Goal: Communication & Community: Answer question/provide support

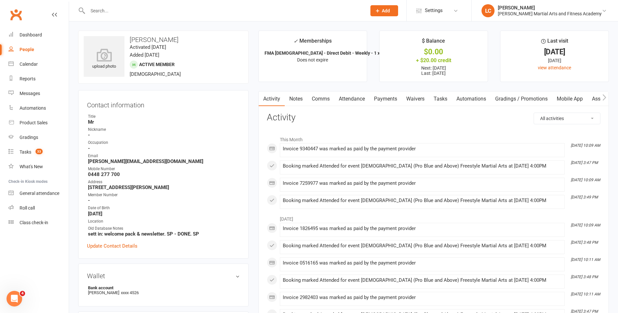
click at [126, 14] on input "text" at bounding box center [224, 10] width 276 height 9
paste input "Derby <[EMAIL_ADDRESS][DOMAIN_NAME]>"
drag, startPoint x: 105, startPoint y: 12, endPoint x: 45, endPoint y: 15, distance: 59.4
click at [45, 2] on header "Derby <[EMAIL_ADDRESS][DOMAIN_NAME]> Loading... Prospect Member Non-attending c…" at bounding box center [309, 2] width 618 height 0
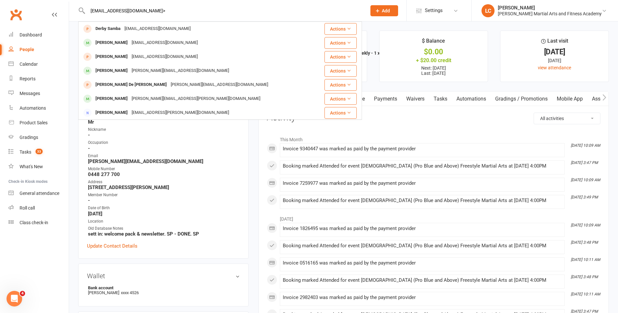
click at [169, 9] on input "[EMAIL_ADDRESS][DOMAIN_NAME]>" at bounding box center [224, 10] width 276 height 9
type input "[EMAIL_ADDRESS][DOMAIN_NAME]"
click at [171, 26] on div "[EMAIL_ADDRESS][DOMAIN_NAME]" at bounding box center [157, 28] width 70 height 9
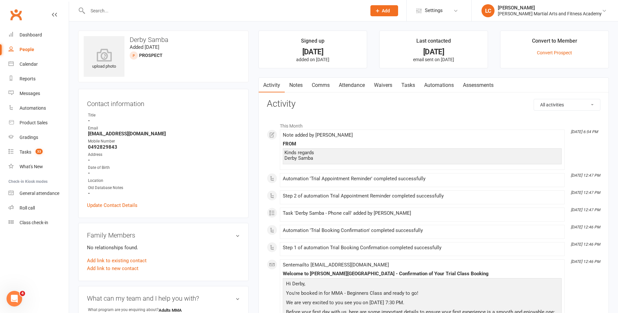
click at [297, 86] on link "Notes" at bounding box center [296, 85] width 22 height 15
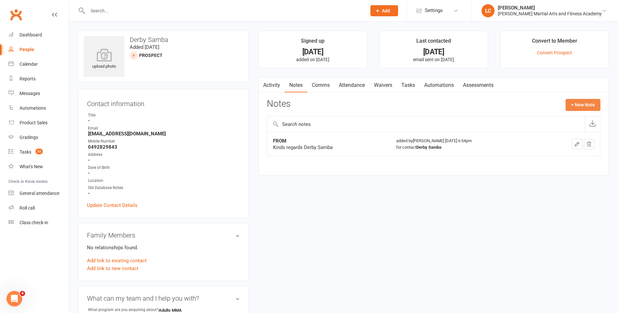
click at [586, 106] on button "+ New Note" at bounding box center [582, 105] width 35 height 12
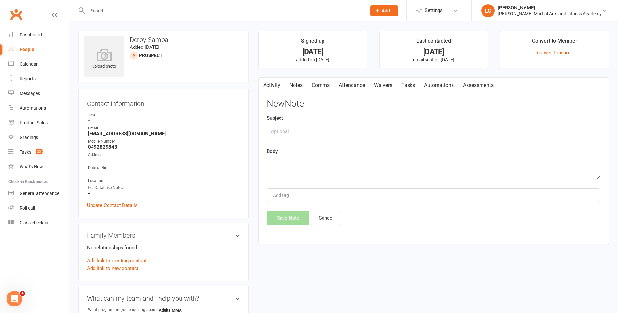
click at [346, 130] on input "text" at bounding box center [434, 132] width 334 height 14
type input "FROM"
click at [303, 166] on textarea at bounding box center [434, 168] width 334 height 21
paste textarea "Hello, I tried to call you. I forget to buy a mouth guard [DATE]. And everythin…"
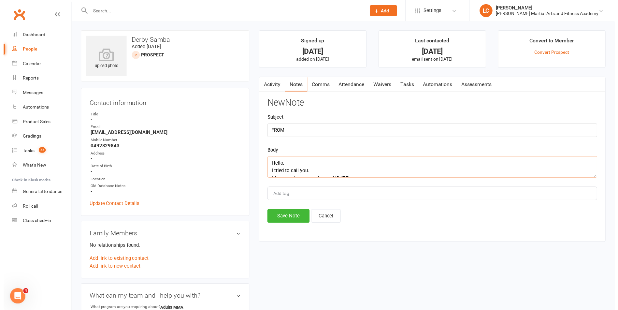
scroll to position [51, 0]
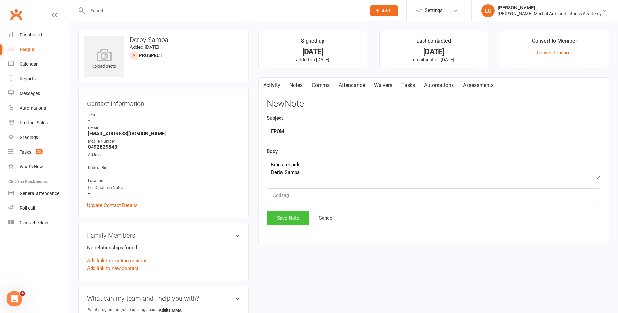
type textarea "Hello, I tried to call you. I forget to buy a mouth guard [DATE]. And everythin…"
click at [284, 221] on button "Save Note" at bounding box center [288, 218] width 43 height 14
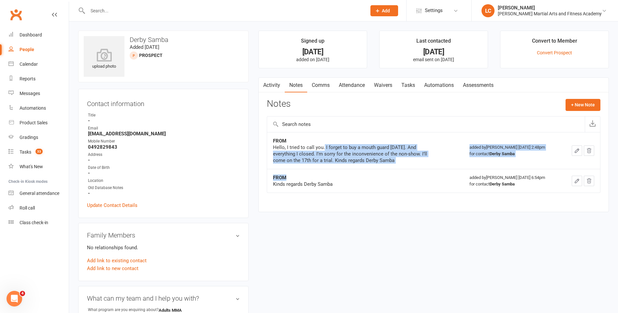
drag, startPoint x: 323, startPoint y: 150, endPoint x: 363, endPoint y: 169, distance: 45.2
click at [362, 169] on tbody "FROM Hello, I tried to call you. I forget to buy a mouth guard [DATE]. And ever…" at bounding box center [433, 162] width 333 height 61
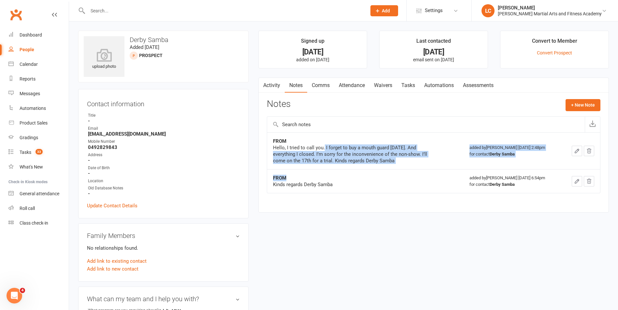
click at [379, 173] on td "FROM Kinds regards Derby Samba" at bounding box center [365, 181] width 196 height 24
click at [381, 151] on div "Hello, I tried to call you. I forget to buy a mouth guard [DATE]. And everythin…" at bounding box center [354, 154] width 163 height 20
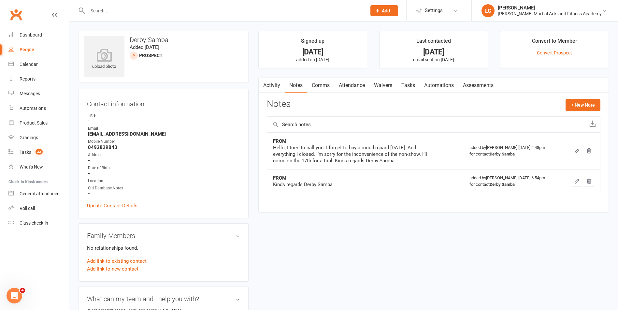
click at [319, 78] on link "Comms" at bounding box center [320, 85] width 27 height 15
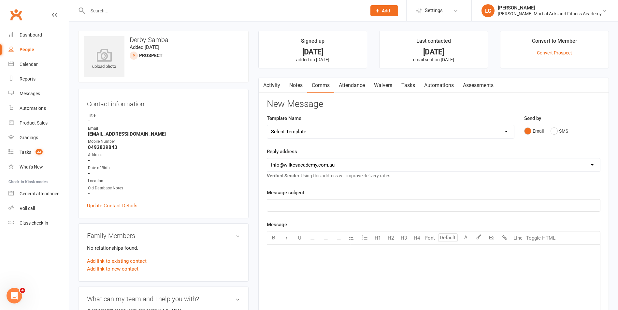
click at [327, 123] on div "Template Name Select Template [Email] Birthday Party Enquiry [Email] [DEMOGRAPH…" at bounding box center [391, 126] width 248 height 24
click at [327, 128] on select "Select Template [Email] Birthday Party Enquiry [Email] [DEMOGRAPHIC_DATA] Gradi…" at bounding box center [390, 131] width 247 height 13
select select "40"
click at [267, 125] on select "Select Template [Email] Birthday Party Enquiry [Email] [DEMOGRAPHIC_DATA] Gradi…" at bounding box center [390, 131] width 247 height 13
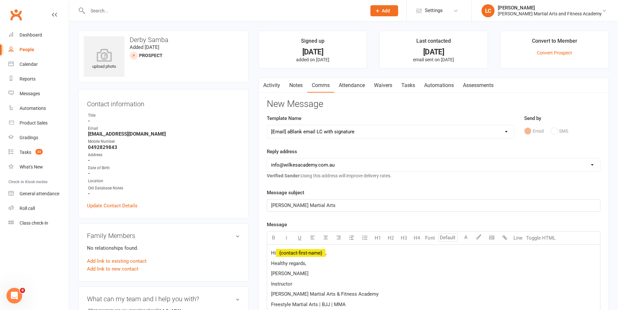
click at [332, 256] on p "Hi ﻿ {contact-first-name} ," at bounding box center [433, 253] width 325 height 8
click at [329, 263] on span "Thanks for the email mate, look forward to seeing you [DATE]" at bounding box center [338, 263] width 134 height 6
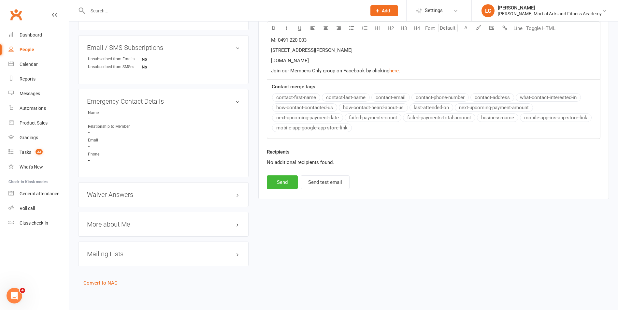
scroll to position [308, 0]
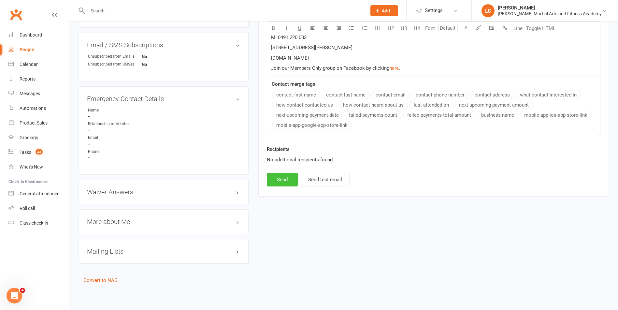
click at [281, 180] on button "Send" at bounding box center [282, 180] width 31 height 14
select select
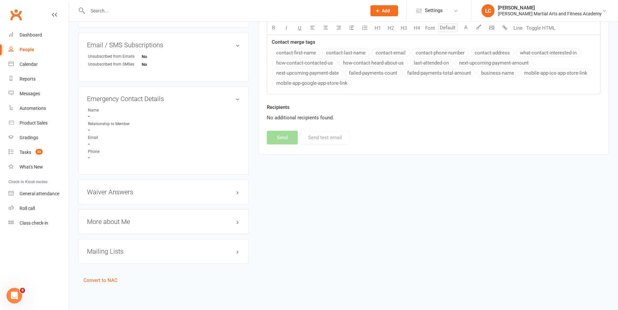
click at [133, 17] on div at bounding box center [220, 10] width 284 height 21
click at [130, 11] on input "text" at bounding box center [224, 10] width 276 height 9
paste input "[PERSON_NAME] <[EMAIL_ADDRESS][DOMAIN_NAME]>"
drag, startPoint x: 127, startPoint y: 8, endPoint x: 4, endPoint y: 10, distance: 123.8
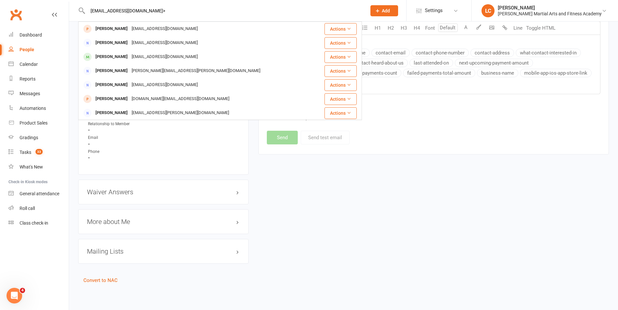
click at [184, 12] on input "[EMAIL_ADDRESS][DOMAIN_NAME]>" at bounding box center [224, 10] width 276 height 9
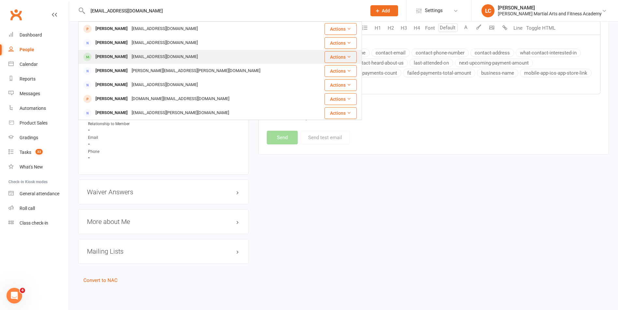
type input "[EMAIL_ADDRESS][DOMAIN_NAME]"
click at [142, 54] on div "[EMAIL_ADDRESS][DOMAIN_NAME]" at bounding box center [165, 56] width 70 height 9
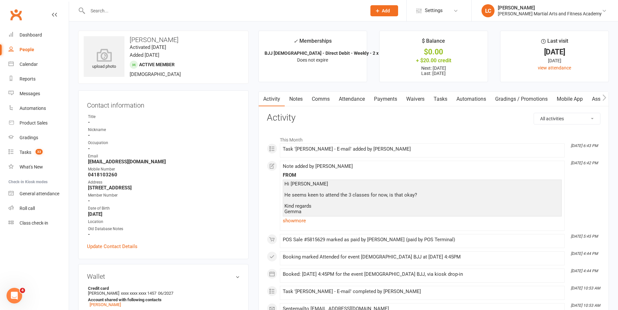
click at [295, 95] on link "Notes" at bounding box center [296, 99] width 22 height 15
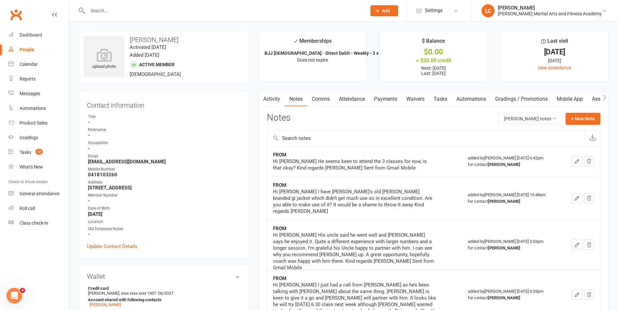
click at [270, 93] on link "Activity" at bounding box center [272, 99] width 26 height 15
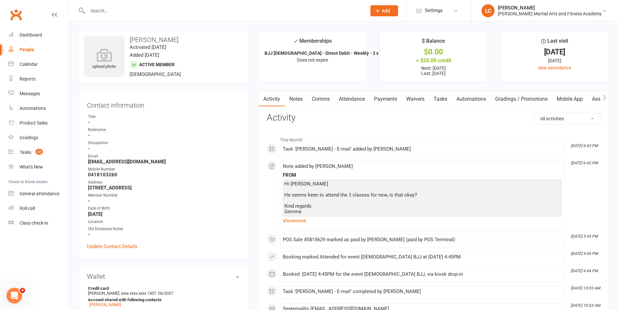
click at [299, 99] on link "Notes" at bounding box center [296, 99] width 22 height 15
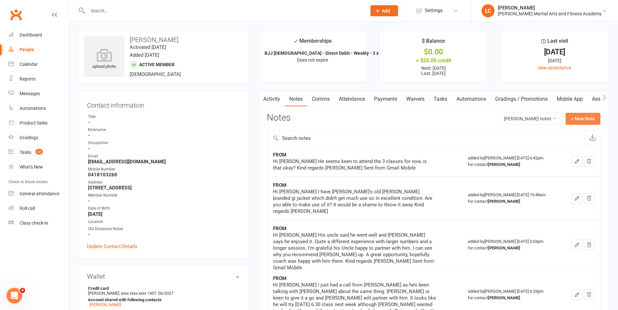
click at [584, 116] on button "+ New Note" at bounding box center [582, 119] width 35 height 12
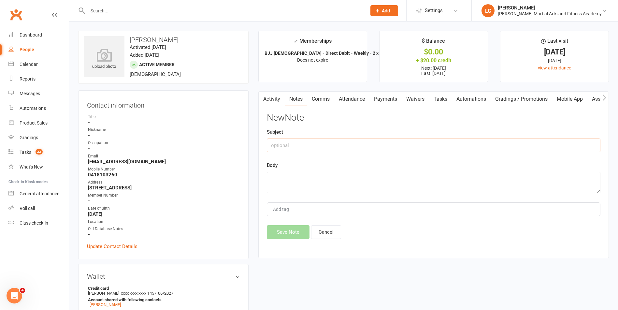
click at [327, 144] on input "text" at bounding box center [434, 145] width 334 height 14
type input "FROM"
drag, startPoint x: 342, startPoint y: 171, endPoint x: 338, endPoint y: 195, distance: 24.4
click at [341, 171] on div "Body" at bounding box center [434, 177] width 334 height 32
click at [333, 183] on textarea at bounding box center [434, 182] width 334 height 21
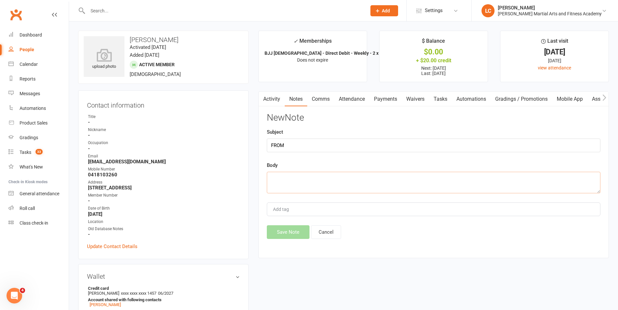
paste textarea "Hi [PERSON_NAME] might decide to drop Tuesdays, can we reassess after this week…"
type textarea "Hi [PERSON_NAME] might decide to drop Tuesdays, can we reassess after this week…"
click at [294, 232] on button "Save Note" at bounding box center [288, 232] width 43 height 14
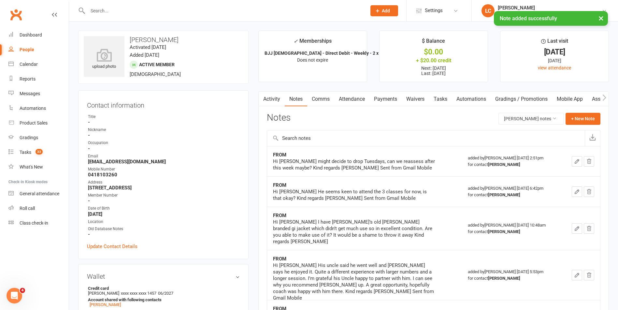
drag, startPoint x: 438, startPoint y: 101, endPoint x: 440, endPoint y: 106, distance: 5.7
click at [439, 101] on link "Tasks" at bounding box center [440, 99] width 23 height 15
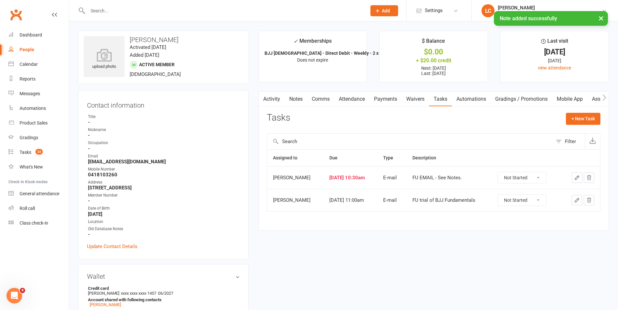
click at [581, 177] on button "button" at bounding box center [577, 177] width 10 height 10
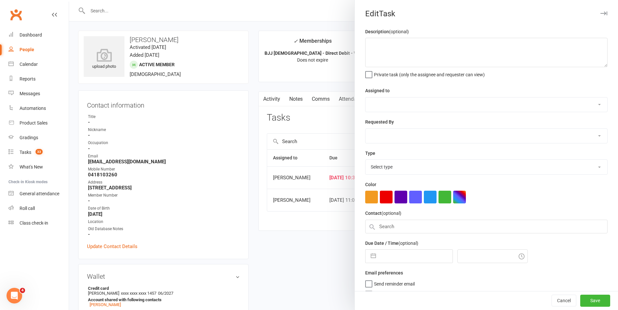
type textarea "FU EMAIL - See Notes."
select select "47660"
select select "47778"
type input "[DATE]"
type input "10:30am"
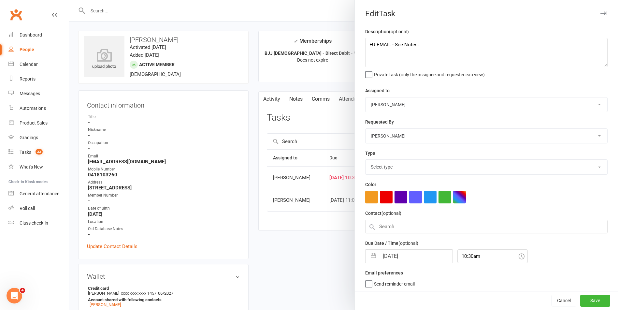
select select "25276"
click at [409, 256] on input "[DATE]" at bounding box center [415, 254] width 73 height 13
select select "7"
select select "2025"
select select "8"
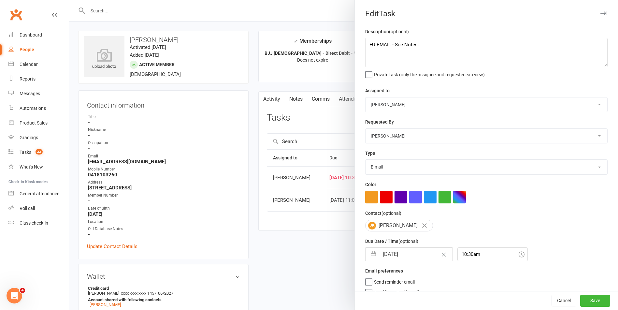
select select "2025"
select select "9"
select select "2025"
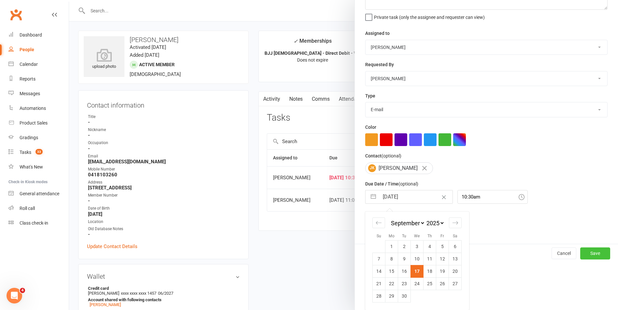
click at [583, 256] on button "Save" at bounding box center [595, 253] width 30 height 12
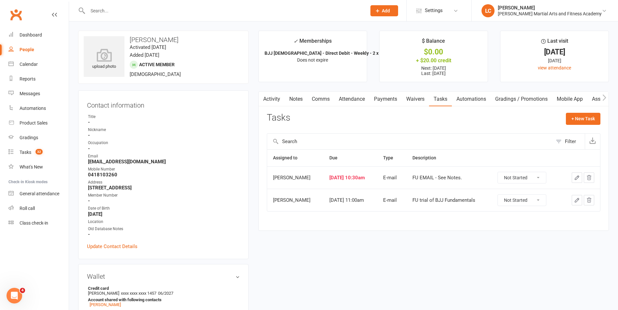
click at [152, 14] on input "text" at bounding box center [224, 10] width 276 height 9
paste input "Doori Power <[EMAIL_ADDRESS][DOMAIN_NAME]>"
drag, startPoint x: 118, startPoint y: 11, endPoint x: 30, endPoint y: 2, distance: 88.1
click at [30, 2] on header "Doori Power <[EMAIL_ADDRESS][DOMAIN_NAME]> Loading... Prospect Member Non-atten…" at bounding box center [309, 2] width 618 height 0
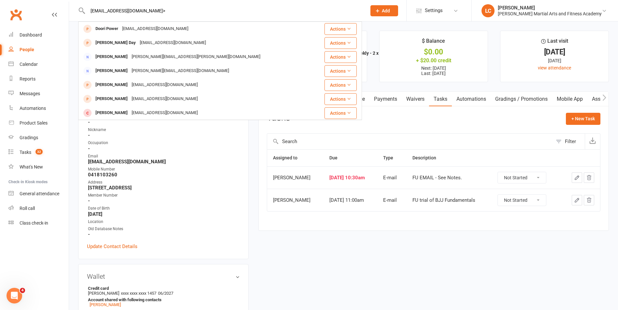
click at [172, 14] on input "[EMAIL_ADDRESS][DOMAIN_NAME]>" at bounding box center [224, 10] width 276 height 9
type input "[EMAIL_ADDRESS][DOMAIN_NAME]"
click at [166, 27] on div "[EMAIL_ADDRESS][DOMAIN_NAME]" at bounding box center [155, 28] width 70 height 9
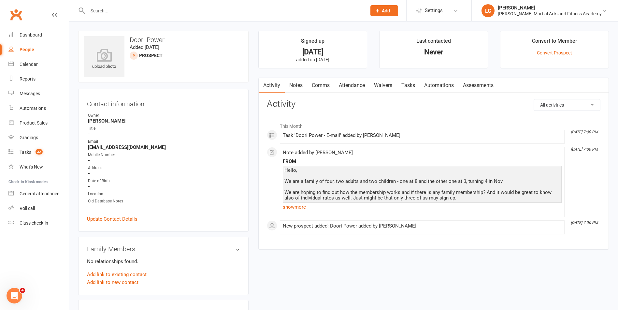
click at [405, 83] on link "Tasks" at bounding box center [408, 85] width 23 height 15
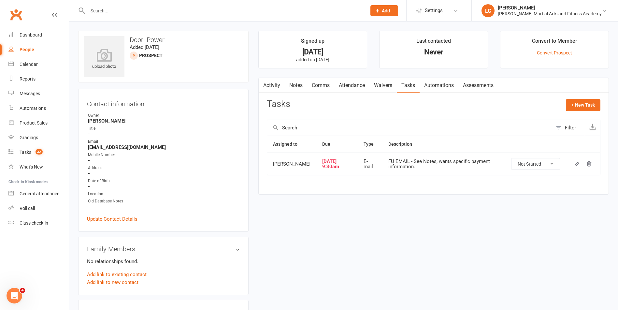
click at [294, 84] on link "Notes" at bounding box center [296, 85] width 22 height 15
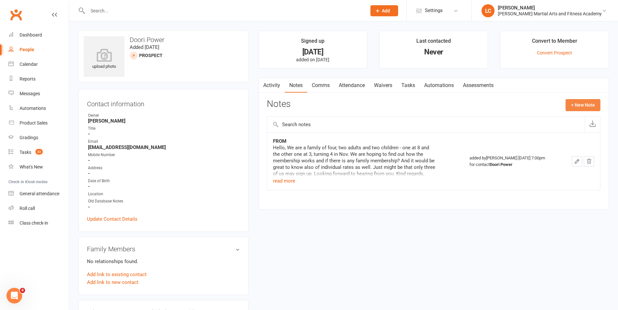
click at [580, 100] on button "+ New Note" at bounding box center [582, 105] width 35 height 12
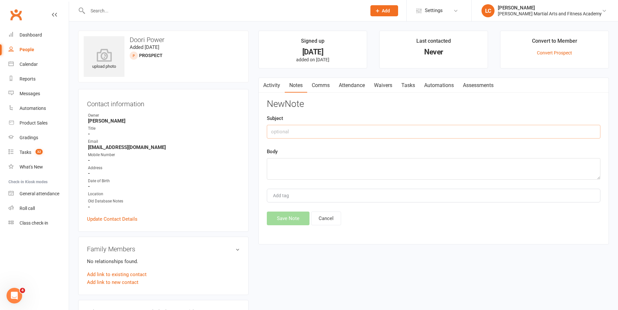
click at [306, 135] on input "text" at bounding box center [434, 132] width 334 height 14
type input "FROM"
click at [350, 170] on textarea at bounding box center [434, 168] width 334 height 21
paste textarea "Hello, We are a family of four and wondering if we could get some trial session…"
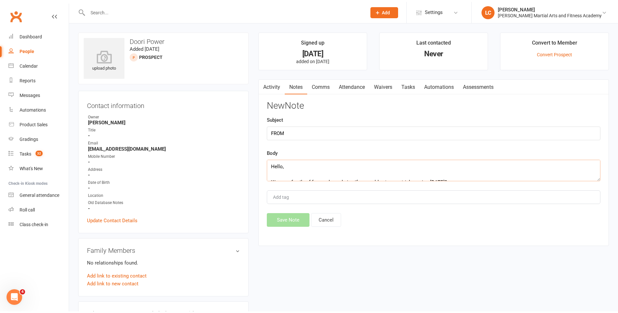
scroll to position [43, 0]
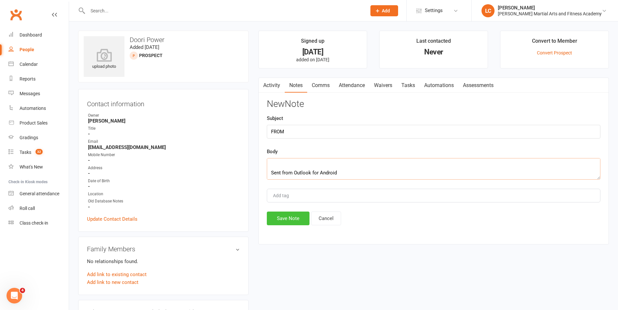
type textarea "Hello, We are a family of four and wondering if we could get some trial session…"
click at [283, 221] on button "Save Note" at bounding box center [288, 218] width 43 height 14
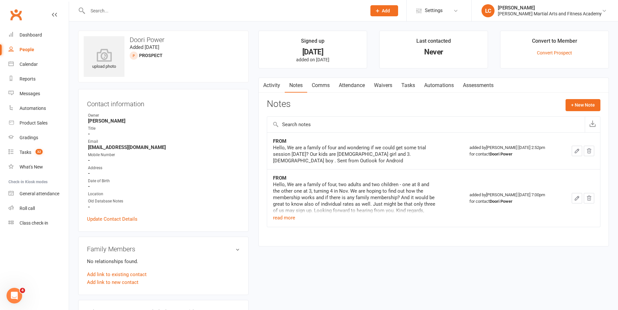
click at [320, 90] on link "Comms" at bounding box center [320, 85] width 27 height 15
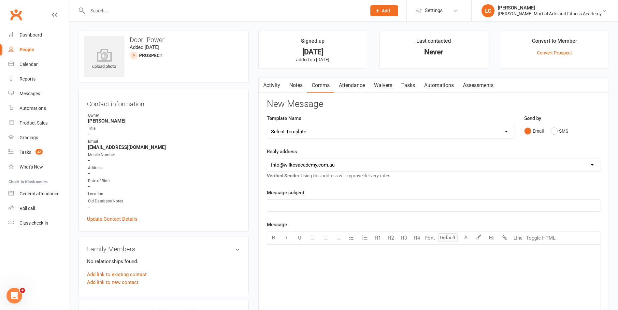
click at [335, 135] on select "Select Template [Email] Birthday Party Enquiry [Email] [DEMOGRAPHIC_DATA] Gradi…" at bounding box center [390, 131] width 247 height 13
select select "40"
click at [267, 125] on select "Select Template [Email] Birthday Party Enquiry [Email] [DEMOGRAPHIC_DATA] Gradi…" at bounding box center [390, 131] width 247 height 13
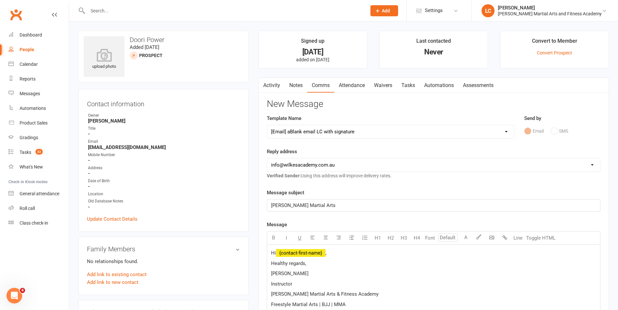
click at [336, 251] on p "Hi ﻿ {contact-first-name} ," at bounding box center [433, 253] width 325 height 8
click at [288, 255] on span "﻿ {contact-first-name}" at bounding box center [301, 253] width 50 height 6
click at [346, 251] on p "Hi ﻿ {contact-first-name} ," at bounding box center [433, 253] width 325 height 8
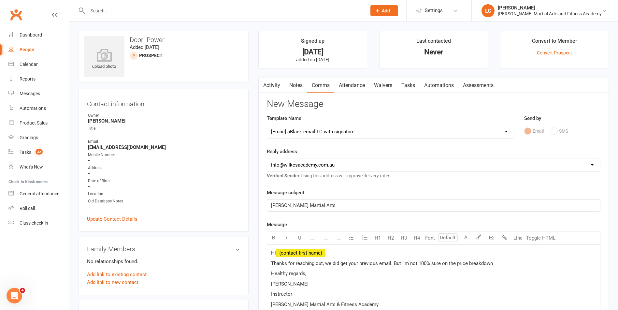
click at [277, 86] on link "Activity" at bounding box center [272, 85] width 26 height 15
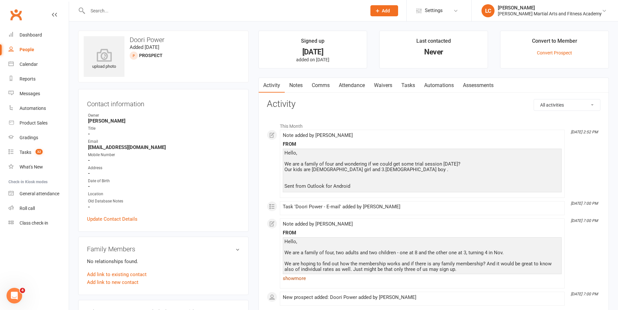
click at [300, 280] on link "show more" at bounding box center [422, 278] width 279 height 9
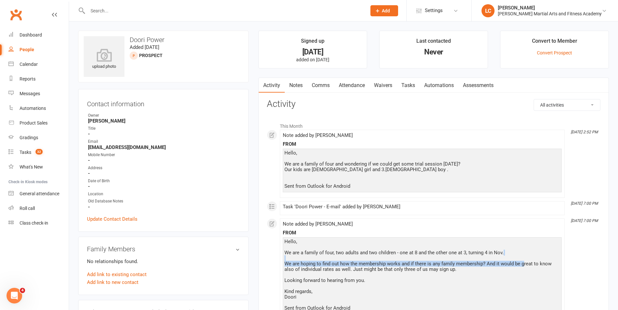
drag, startPoint x: 497, startPoint y: 262, endPoint x: 523, endPoint y: 265, distance: 26.3
click at [523, 265] on div "Hello, We are a family of four, two adults and two children - one at 8 and the …" at bounding box center [422, 275] width 276 height 72
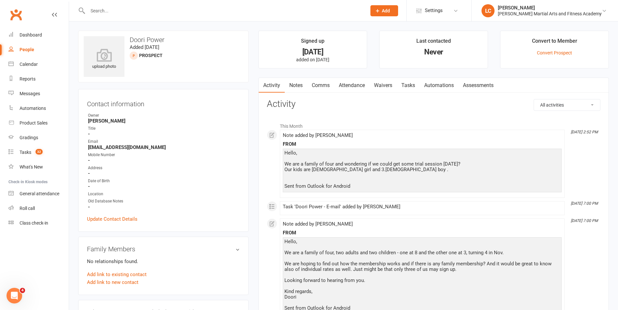
drag, startPoint x: 523, startPoint y: 265, endPoint x: 473, endPoint y: 271, distance: 49.8
click at [468, 272] on div "Hello, We are a family of four, two adults and two children - one at 8 and the …" at bounding box center [422, 275] width 276 height 72
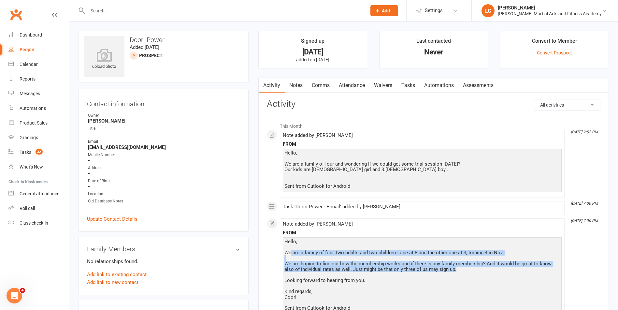
drag, startPoint x: 475, startPoint y: 270, endPoint x: 275, endPoint y: 253, distance: 200.1
click at [275, 253] on div "This Month [DATE] 2:52 PM Note added by [PERSON_NAME] FROM Hello, We are a fami…" at bounding box center [434, 232] width 334 height 226
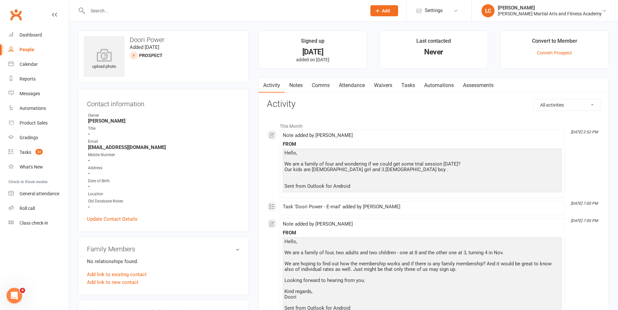
drag, startPoint x: 275, startPoint y: 253, endPoint x: 438, endPoint y: 273, distance: 164.1
click at [438, 273] on div "Hello, We are a family of four, two adults and two children - one at 8 and the …" at bounding box center [422, 275] width 276 height 72
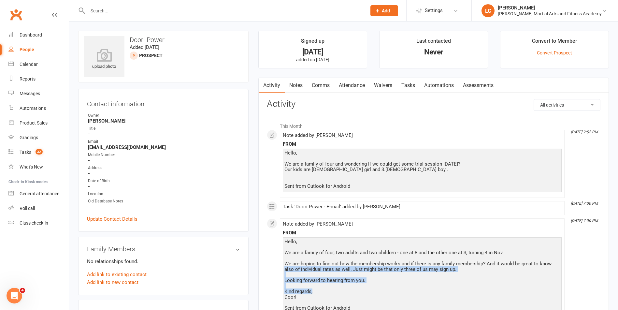
click at [273, 267] on div "This Month [DATE] 2:52 PM Note added by [PERSON_NAME] FROM Hello, We are a fami…" at bounding box center [434, 232] width 334 height 226
drag, startPoint x: 273, startPoint y: 267, endPoint x: 397, endPoint y: 268, distance: 124.4
click at [397, 268] on div "Hello, We are a family of four, two adults and two children - one at 8 and the …" at bounding box center [422, 275] width 276 height 72
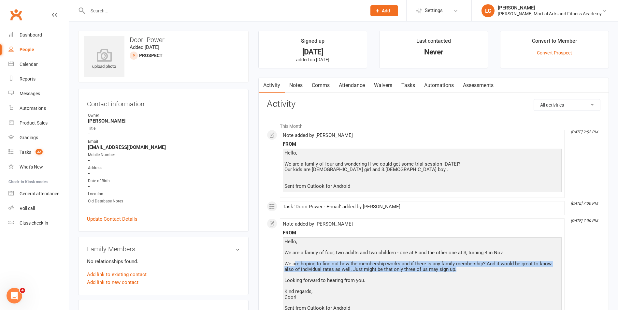
drag, startPoint x: 294, startPoint y: 262, endPoint x: 496, endPoint y: 271, distance: 202.5
click at [496, 270] on div "Hello, We are a family of four, two adults and two children - one at 8 and the …" at bounding box center [422, 275] width 276 height 72
drag, startPoint x: 496, startPoint y: 271, endPoint x: 486, endPoint y: 272, distance: 9.9
click at [491, 272] on div "Hello, We are a family of four, two adults and two children - one at 8 and the …" at bounding box center [422, 275] width 276 height 72
drag, startPoint x: 471, startPoint y: 270, endPoint x: 318, endPoint y: 253, distance: 153.3
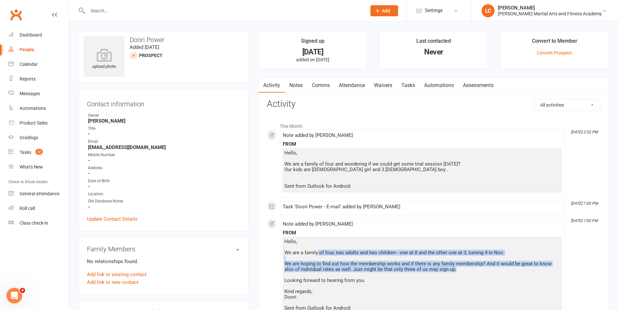
click at [318, 253] on div "Hello, We are a family of four, two adults and two children - one at 8 and the …" at bounding box center [422, 275] width 276 height 72
drag, startPoint x: 318, startPoint y: 253, endPoint x: 462, endPoint y: 265, distance: 144.1
click at [458, 265] on div "Hello, We are a family of four, two adults and two children - one at 8 and the …" at bounding box center [422, 275] width 276 height 72
drag, startPoint x: 475, startPoint y: 269, endPoint x: 334, endPoint y: 249, distance: 142.6
click at [334, 249] on div "Hello, We are a family of four, two adults and two children - one at 8 and the …" at bounding box center [422, 275] width 276 height 72
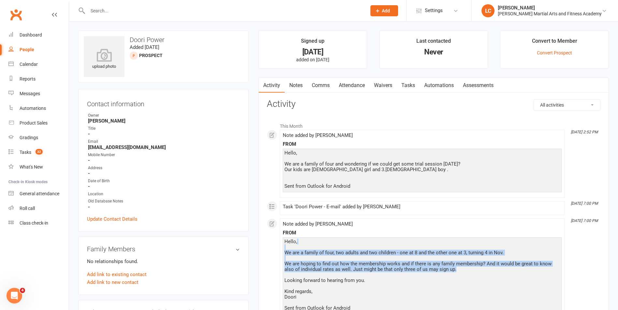
click at [339, 251] on div "Hello, We are a family of four, two adults and two children - one at 8 and the …" at bounding box center [422, 275] width 276 height 72
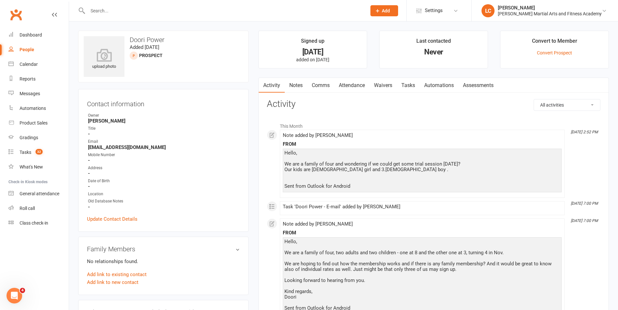
click at [370, 243] on div "Hello, We are a family of four, two adults and two children - one at 8 and the …" at bounding box center [422, 275] width 276 height 72
click at [326, 78] on link "Comms" at bounding box center [320, 85] width 27 height 15
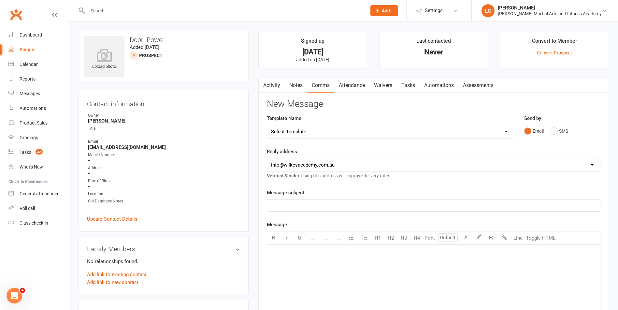
click at [307, 138] on select "Select Template [Email] Birthday Party Enquiry [Email] [DEMOGRAPHIC_DATA] Gradi…" at bounding box center [390, 131] width 247 height 13
select select "40"
click at [267, 125] on select "Select Template [Email] Birthday Party Enquiry [Email] [DEMOGRAPHIC_DATA] Gradi…" at bounding box center [390, 131] width 247 height 13
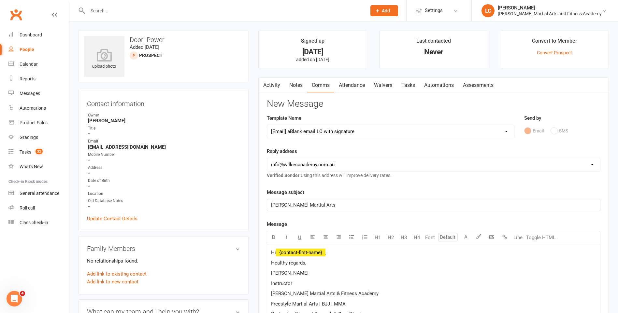
click at [348, 254] on p "Hi ﻿ {contact-first-name} ," at bounding box center [433, 253] width 325 height 8
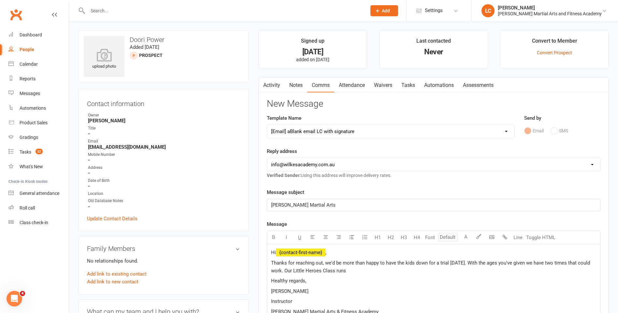
click at [371, 270] on p "Thanks for reaching out, we'd be more than happy to have the kids down for a tr…" at bounding box center [433, 267] width 325 height 16
click at [514, 271] on span "Thanks for reaching out, we'd be more than happy to have the kids down for a tr…" at bounding box center [431, 267] width 320 height 14
click at [528, 274] on p "Thanks for reaching out, we'd be more than happy to have the kids down for a tr…" at bounding box center [433, 267] width 325 height 16
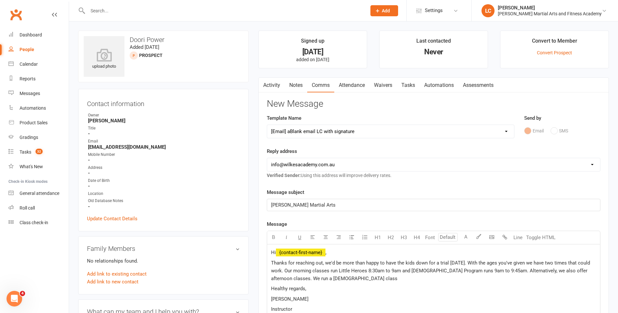
click at [390, 273] on span "Thanks for reaching out, we'd be more than happy to have the kids down for a tr…" at bounding box center [431, 270] width 320 height 21
click at [478, 270] on span "Thanks for reaching out, we'd be more than happy to have the kids down for a tr…" at bounding box center [431, 270] width 320 height 21
drag, startPoint x: 368, startPoint y: 279, endPoint x: 392, endPoint y: 282, distance: 23.6
click at [369, 279] on span "Thanks for reaching out, we'd be more than happy to have the kids down for a tr…" at bounding box center [431, 270] width 320 height 21
click at [460, 269] on span "Thanks for reaching out, we'd be more than happy to have the kids down for a tr…" at bounding box center [431, 270] width 320 height 21
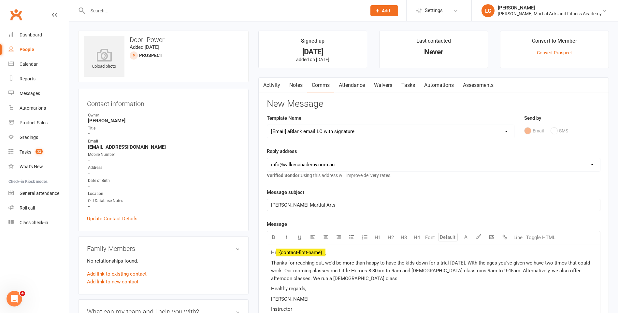
click at [382, 278] on p "Thanks for reaching out, we'd be more than happy to have the kids down for a tr…" at bounding box center [433, 270] width 325 height 23
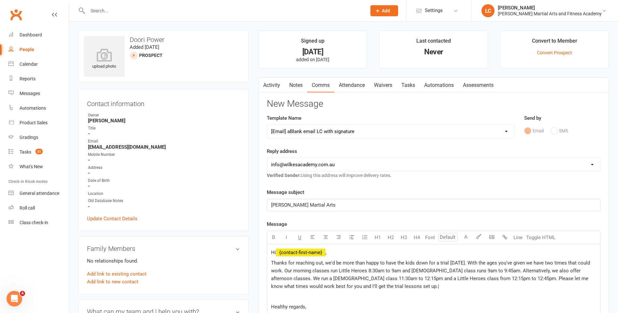
click at [409, 283] on p "Thanks for reaching out, we'd be more than happy to have the kids down for a tr…" at bounding box center [433, 274] width 325 height 31
click at [272, 300] on p "﻿" at bounding box center [433, 297] width 325 height 8
click at [548, 296] on span "Regarding our rates the base rate depends on how many times a week a person wou…" at bounding box center [410, 297] width 278 height 6
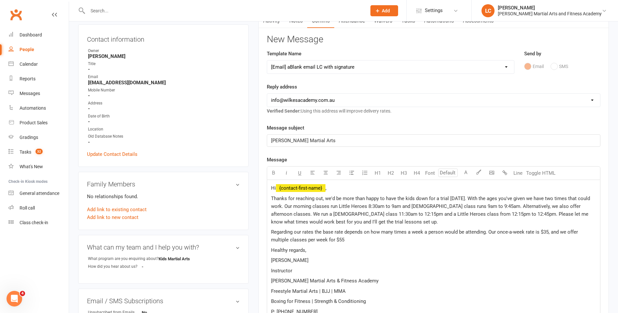
scroll to position [65, 0]
click at [347, 234] on span "Regarding our rates the base rate depends on how many times a week a person wou…" at bounding box center [425, 236] width 308 height 14
click at [347, 237] on p "Regarding our rates the base rate depends on how many times a week a person wou…" at bounding box center [433, 236] width 325 height 16
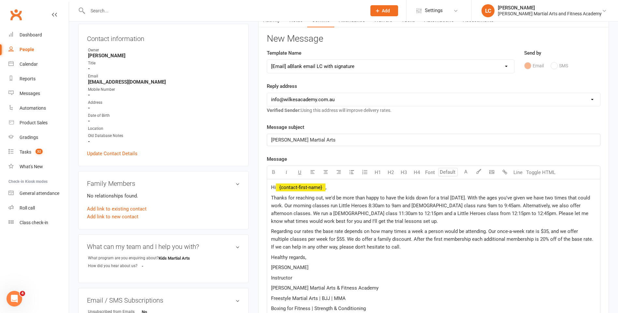
click at [414, 248] on p "Regarding our rates the base rate depends on how many times a week a person wou…" at bounding box center [433, 239] width 325 height 23
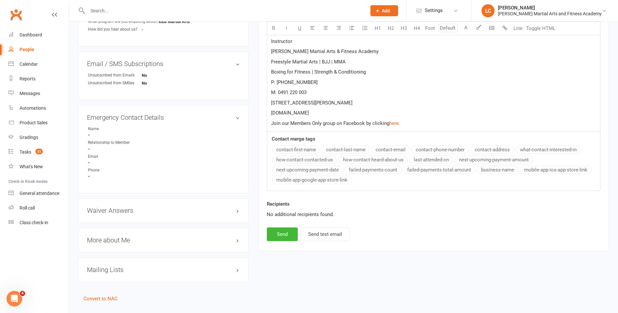
scroll to position [317, 0]
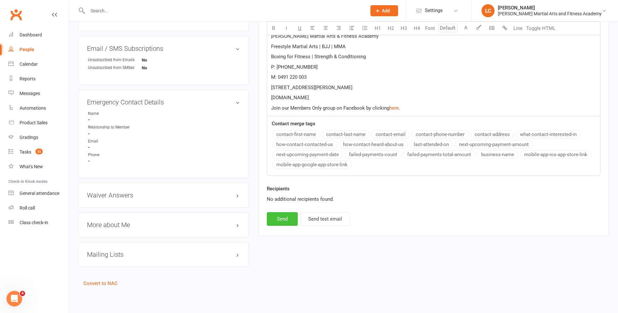
click at [286, 223] on button "Send" at bounding box center [282, 219] width 31 height 14
select select
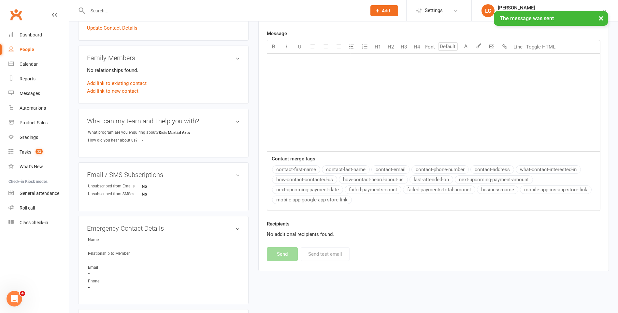
scroll to position [0, 0]
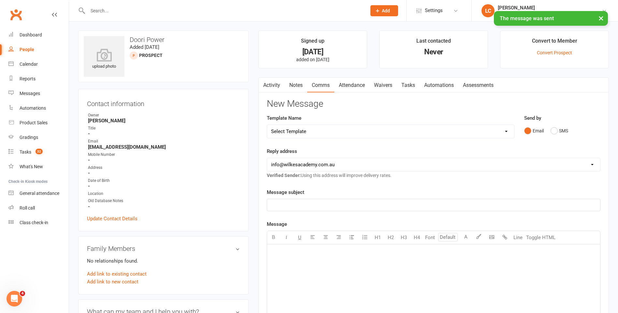
click at [412, 83] on link "Tasks" at bounding box center [408, 85] width 23 height 15
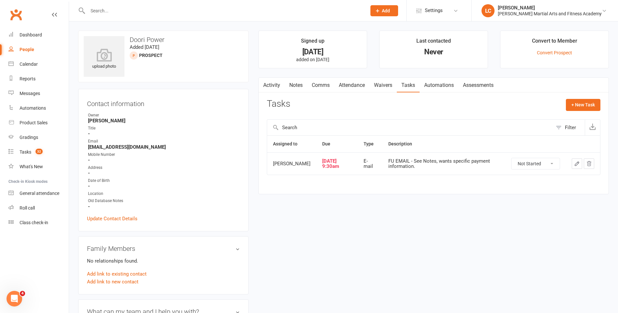
click at [543, 165] on select "Not Started In Progress Waiting Complete" at bounding box center [535, 163] width 48 height 11
click at [511, 158] on select "Not Started In Progress Waiting Complete" at bounding box center [535, 163] width 48 height 11
select select "unstarted"
click at [572, 106] on button "+ New Task" at bounding box center [583, 105] width 35 height 12
select select "47778"
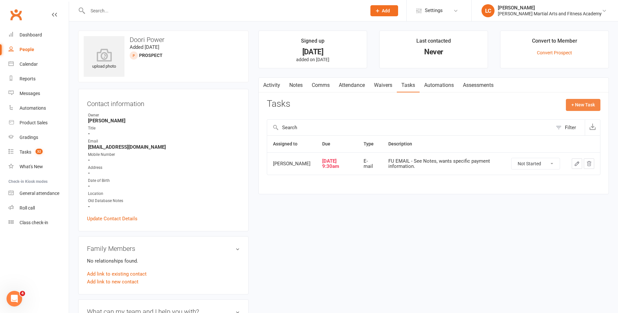
select select "47778"
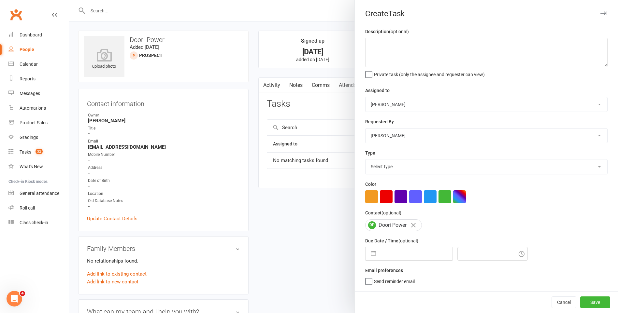
click at [377, 98] on select "[PERSON_NAME] [PERSON_NAME] [PERSON_NAME] [PERSON_NAME] [PERSON_NAME] [PERSON_N…" at bounding box center [486, 104] width 242 height 14
select select "50751"
click at [365, 98] on select "[PERSON_NAME] [PERSON_NAME] [PERSON_NAME] [PERSON_NAME] [PERSON_NAME] [PERSON_N…" at bounding box center [486, 104] width 242 height 14
click at [387, 45] on textarea at bounding box center [486, 52] width 242 height 29
type textarea "FU ENQ - See Notes."
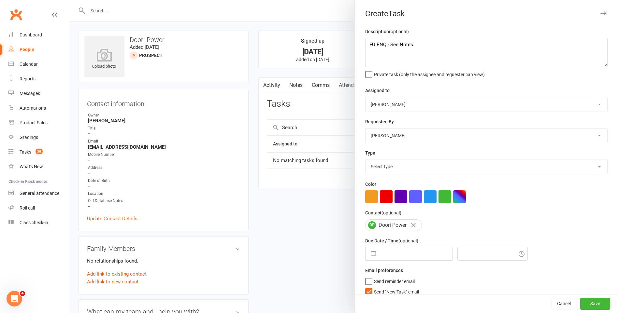
click at [415, 172] on select "Select type E-mail General task Meeting Phone call Sett in calls Add new task t…" at bounding box center [486, 167] width 242 height 14
select select "25276"
click at [365, 161] on select "Select type E-mail General task Meeting Phone call Sett in calls Add new task t…" at bounding box center [486, 167] width 242 height 14
click at [365, 293] on label "Send "New Task" email" at bounding box center [392, 290] width 54 height 7
click at [365, 287] on input "Send "New Task" email" at bounding box center [392, 287] width 54 height 0
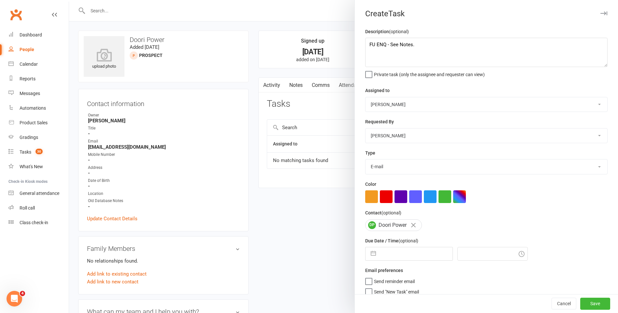
click at [384, 258] on input "text" at bounding box center [415, 254] width 73 height 13
select select "7"
select select "2025"
select select "8"
select select "2025"
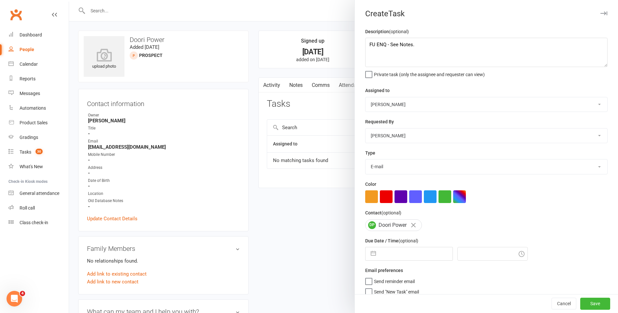
select select "9"
select select "2025"
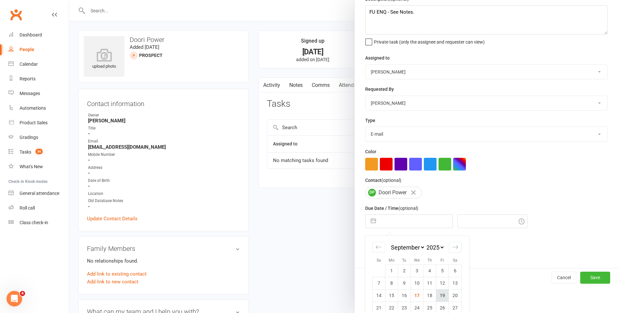
click at [440, 297] on td "19" at bounding box center [442, 296] width 13 height 12
type input "[DATE]"
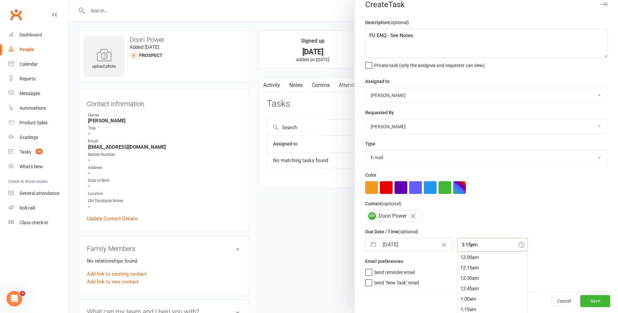
click at [461, 248] on div "3:15pm 12:00am 12:15am 12:30am 12:45am 1:00am 1:15am 1:30am 1:45am 2:00am 2:15a…" at bounding box center [492, 245] width 70 height 14
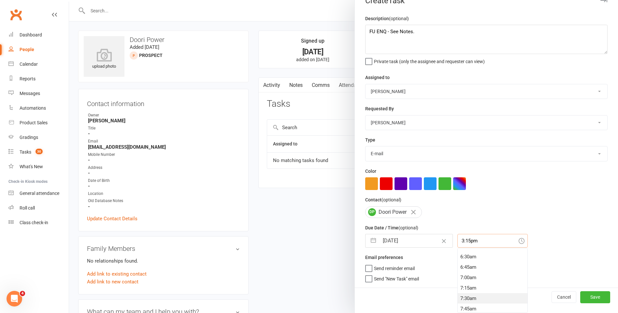
scroll to position [267, 0]
click at [462, 256] on div "6:30am" at bounding box center [493, 257] width 70 height 10
type input "6:30am"
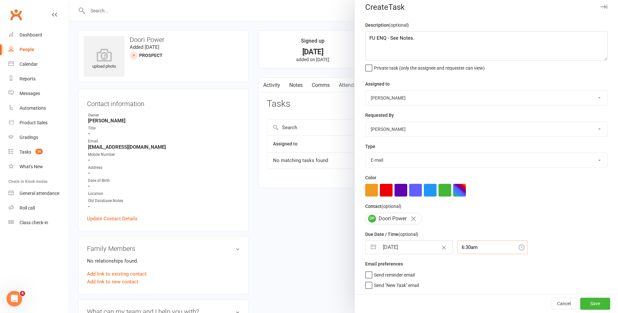
scroll to position [9, 0]
click at [592, 302] on button "Save" at bounding box center [595, 304] width 30 height 12
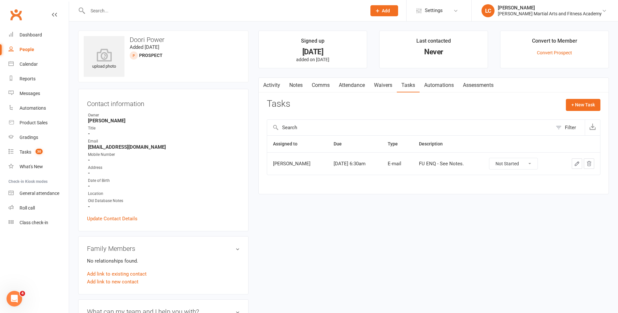
click at [115, 9] on input "text" at bounding box center [224, 10] width 276 height 9
paste input "[PERSON_NAME] <[EMAIL_ADDRESS][DOMAIN_NAME]>"
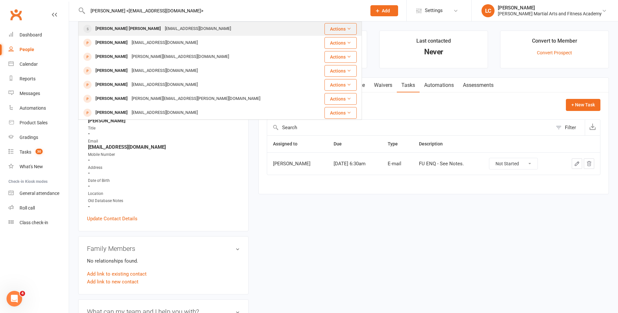
type input "[PERSON_NAME] <[EMAIL_ADDRESS][DOMAIN_NAME]>"
click at [163, 29] on div "[EMAIL_ADDRESS][DOMAIN_NAME]" at bounding box center [198, 28] width 70 height 9
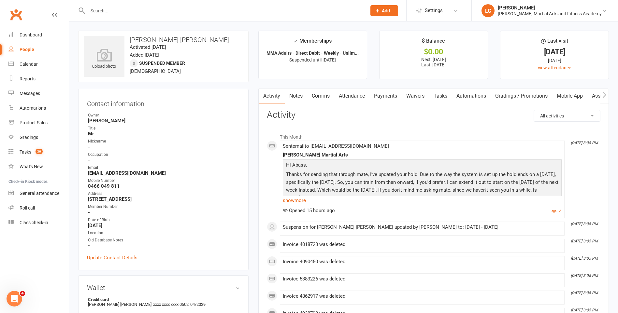
click at [291, 97] on link "Notes" at bounding box center [296, 96] width 22 height 15
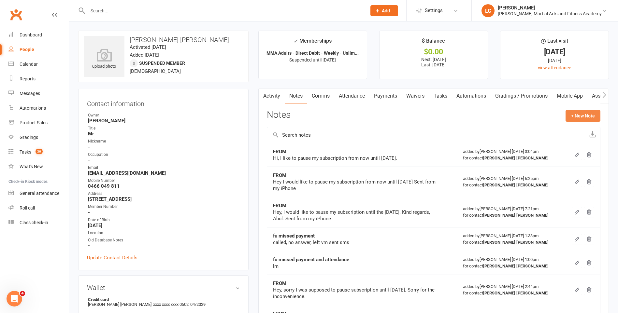
click at [579, 111] on button "+ New Note" at bounding box center [582, 116] width 35 height 12
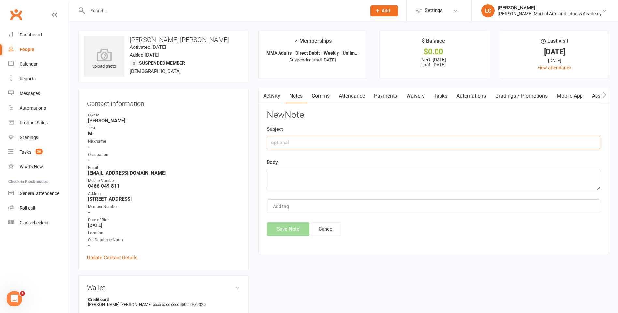
click at [316, 148] on input "text" at bounding box center [434, 143] width 334 height 14
type input "FROM"
click at [314, 170] on textarea at bounding box center [434, 179] width 334 height 21
paste textarea "Hi [PERSON_NAME], I’ve perfectly fine, I’ve been busy working on a project and …"
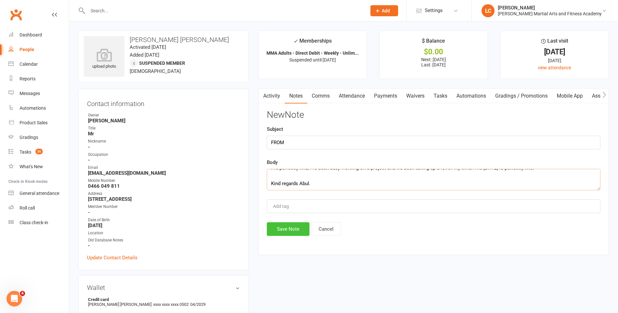
type textarea "Hi [PERSON_NAME], I’ve perfectly fine, I’ve been busy working on a project and …"
click at [298, 235] on button "Save Note" at bounding box center [288, 229] width 43 height 14
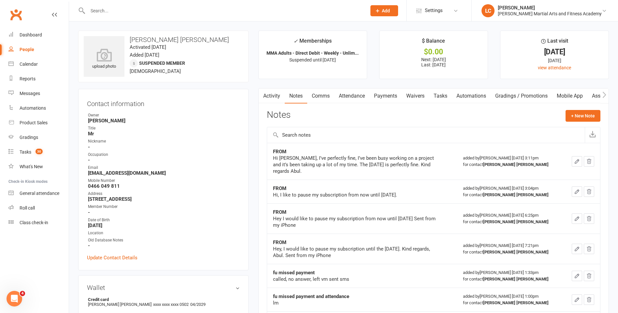
click at [133, 16] on div at bounding box center [220, 10] width 284 height 21
click at [131, 10] on input "text" at bounding box center [224, 10] width 276 height 9
paste input "[PERSON_NAME] <[EMAIL_ADDRESS][DOMAIN_NAME]>"
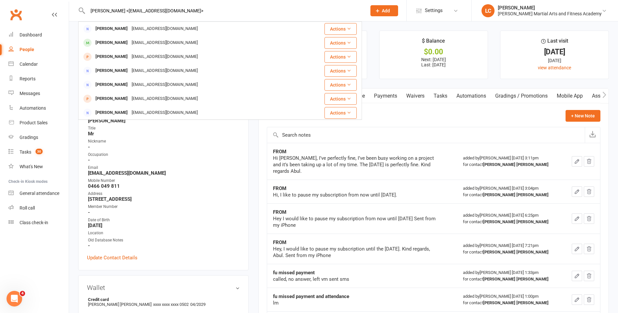
type input "[PERSON_NAME] <[EMAIL_ADDRESS][DOMAIN_NAME]>"
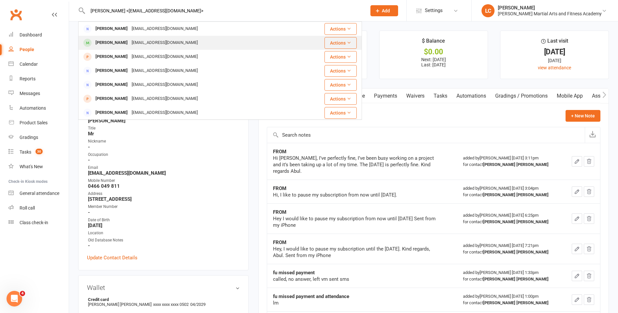
click at [139, 39] on div "[EMAIL_ADDRESS][DOMAIN_NAME]" at bounding box center [165, 42] width 70 height 9
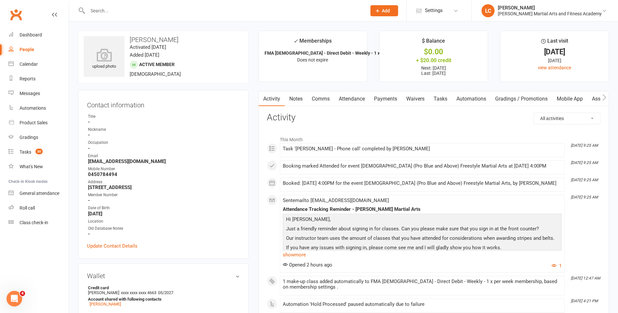
click at [342, 96] on link "Attendance" at bounding box center [351, 99] width 35 height 15
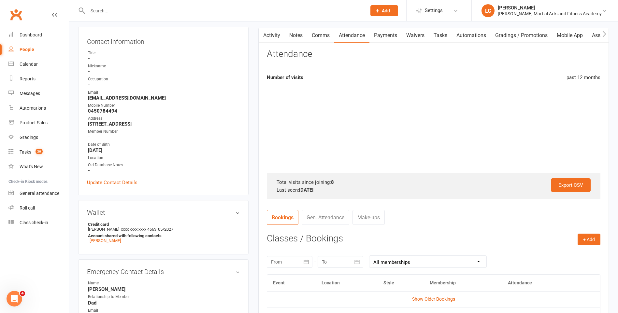
scroll to position [195, 0]
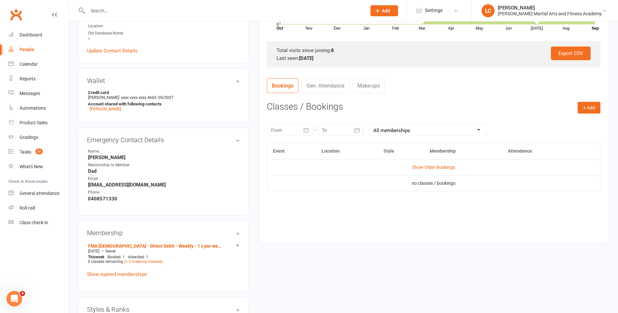
click at [441, 160] on td "Show Older Bookings" at bounding box center [433, 168] width 333 height 16
click at [442, 164] on td "Show Older Bookings" at bounding box center [433, 168] width 333 height 16
click at [443, 169] on link "Show Older Bookings" at bounding box center [433, 167] width 43 height 5
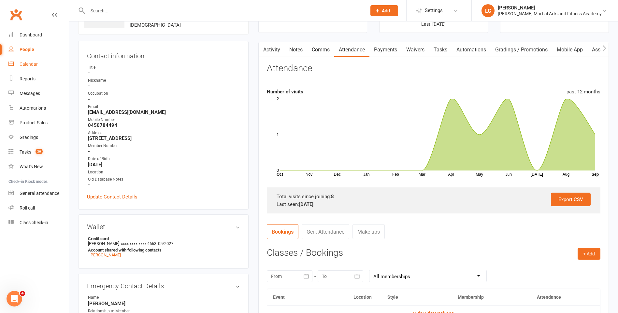
scroll to position [0, 0]
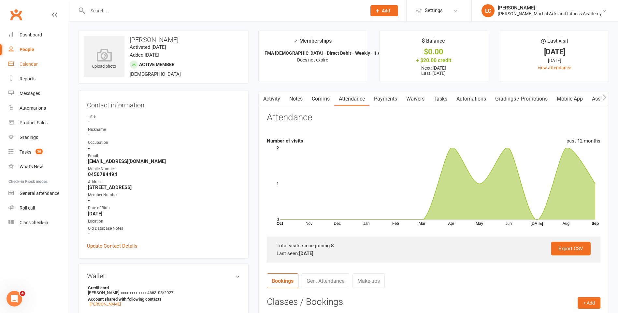
click at [273, 100] on link "Activity" at bounding box center [272, 99] width 26 height 15
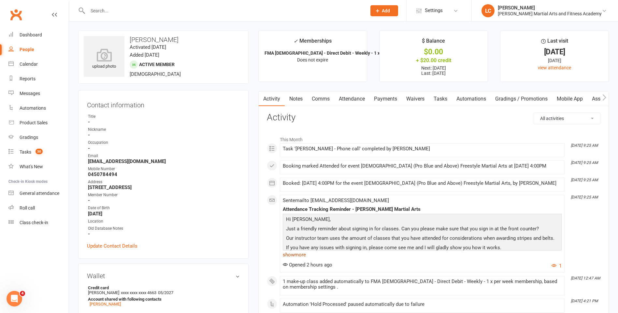
click at [304, 255] on link "show more" at bounding box center [422, 254] width 279 height 9
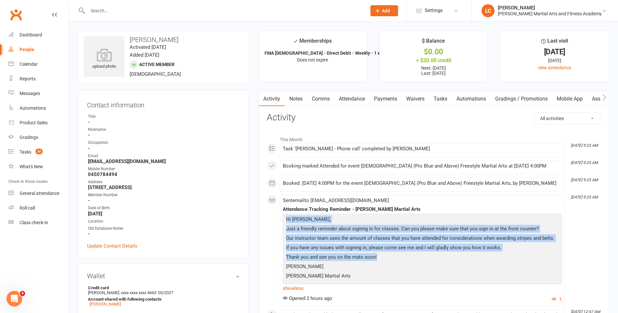
drag, startPoint x: 286, startPoint y: 220, endPoint x: 433, endPoint y: 257, distance: 152.3
click at [433, 257] on div "Hi [PERSON_NAME], Just a friendly reminder about signing in for classes. Can yo…" at bounding box center [422, 249] width 276 height 66
drag, startPoint x: 433, startPoint y: 257, endPoint x: 406, endPoint y: 261, distance: 27.6
click at [406, 261] on p "Thank you and see you on the mats soon!" at bounding box center [422, 257] width 276 height 9
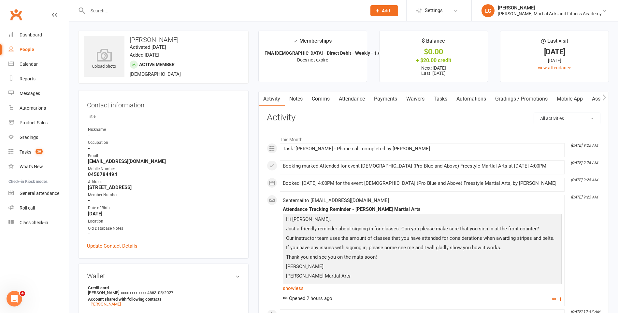
click at [298, 103] on link "Notes" at bounding box center [296, 99] width 22 height 15
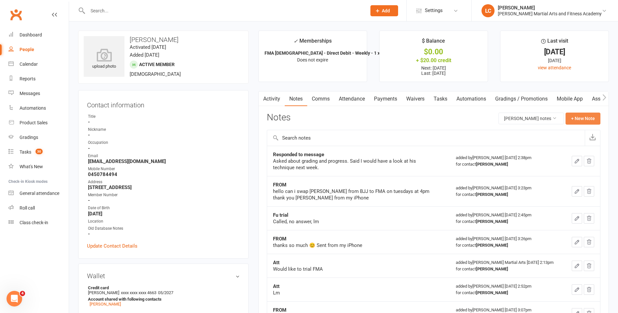
click at [585, 121] on button "+ New Note" at bounding box center [582, 119] width 35 height 12
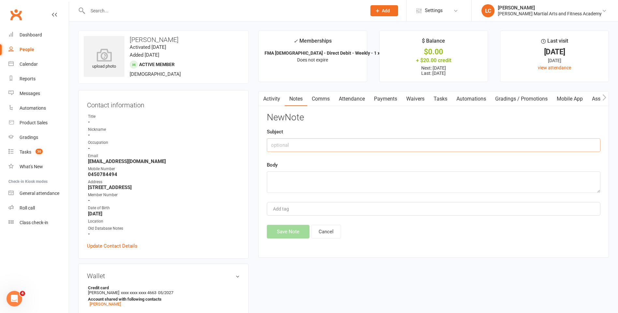
click at [350, 149] on input "text" at bounding box center [434, 145] width 334 height 14
type input "FROM"
click at [354, 177] on textarea at bounding box center [434, 182] width 334 height 21
paste textarea "Hi [PERSON_NAME], I tried to sign in a few times [DATE], but unfortunately it w…"
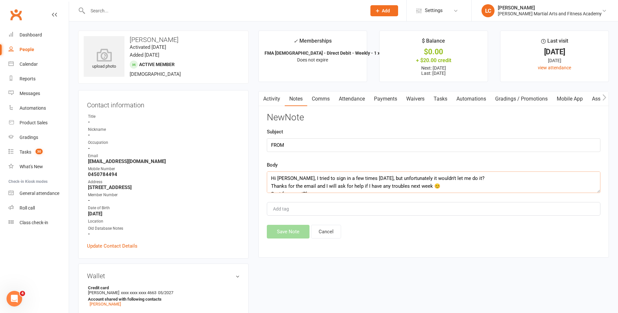
scroll to position [12, 0]
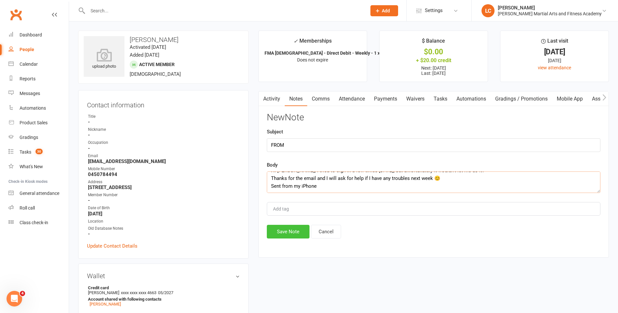
type textarea "Hi [PERSON_NAME], I tried to sign in a few times [DATE], but unfortunately it w…"
click at [280, 235] on button "Save Note" at bounding box center [288, 232] width 43 height 14
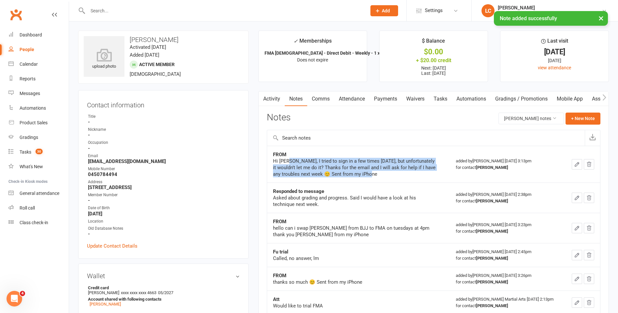
drag, startPoint x: 295, startPoint y: 162, endPoint x: 427, endPoint y: 180, distance: 132.8
click at [427, 180] on td "FROM Hi [PERSON_NAME], I tried to sign in a few times [DATE], but unfortunately…" at bounding box center [358, 164] width 183 height 37
drag, startPoint x: 427, startPoint y: 180, endPoint x: 401, endPoint y: 176, distance: 25.8
click at [401, 176] on div "Hi [PERSON_NAME], I tried to sign in a few times [DATE], but unfortunately it w…" at bounding box center [354, 168] width 163 height 20
drag, startPoint x: 350, startPoint y: 172, endPoint x: 311, endPoint y: 165, distance: 39.0
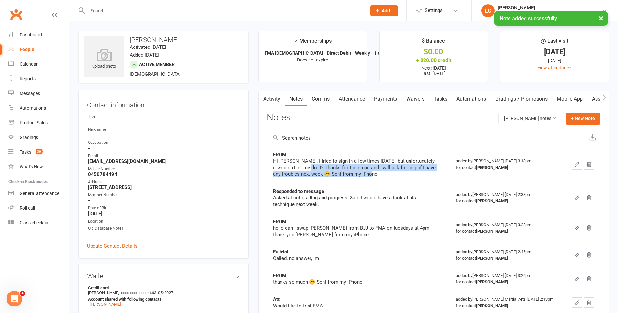
click at [311, 165] on div "Hi [PERSON_NAME], I tried to sign in a few times [DATE], but unfortunately it w…" at bounding box center [354, 168] width 163 height 20
click at [414, 182] on td "FROM Hi [PERSON_NAME], I tried to sign in a few times [DATE], but unfortunately…" at bounding box center [358, 164] width 183 height 37
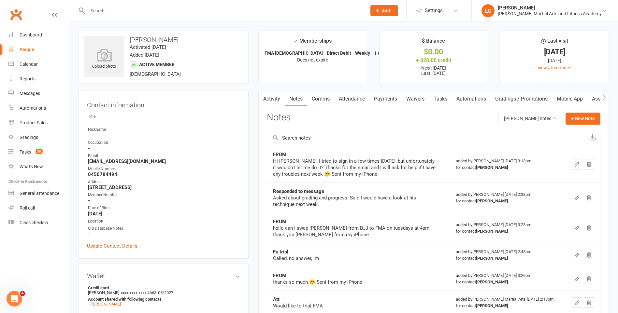
click at [325, 99] on link "Comms" at bounding box center [320, 99] width 27 height 15
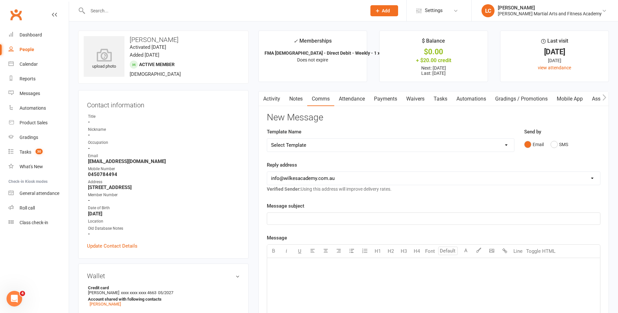
click at [310, 147] on select "Select Template [Email] Birthday Party Enquiry [Email] [DEMOGRAPHIC_DATA] Gradi…" at bounding box center [390, 145] width 247 height 13
select select "40"
click at [267, 139] on select "Select Template [Email] Birthday Party Enquiry [Email] [DEMOGRAPHIC_DATA] Gradi…" at bounding box center [390, 145] width 247 height 13
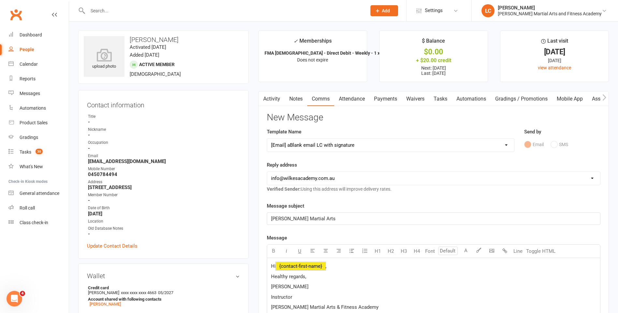
click at [317, 265] on span "﻿ {contact-first-name}" at bounding box center [301, 266] width 50 height 6
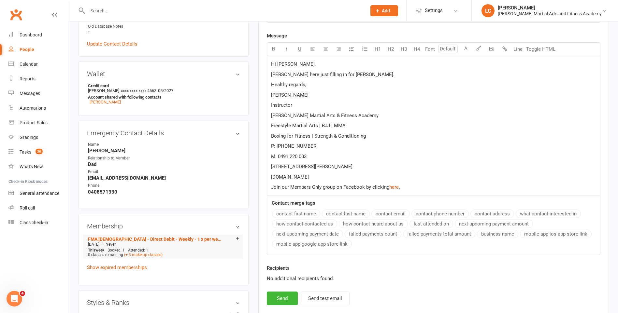
scroll to position [98, 0]
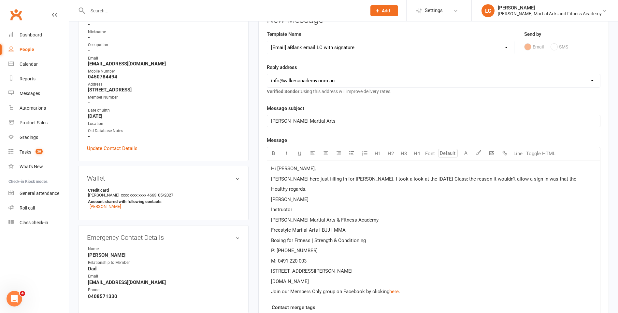
click at [536, 181] on p "[PERSON_NAME] here just filling in for [PERSON_NAME]. I took a look at the [DAT…" at bounding box center [433, 179] width 325 height 8
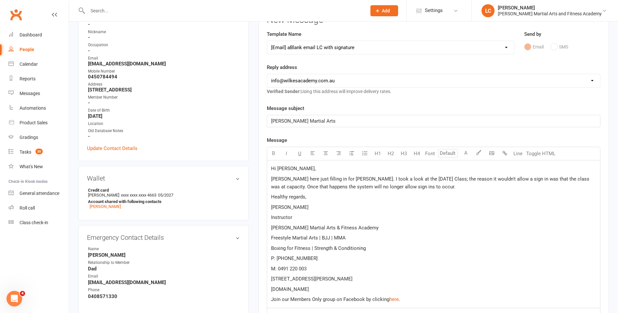
click at [412, 187] on p "[PERSON_NAME] here just filling in for [PERSON_NAME]. I took a look at the [DAT…" at bounding box center [433, 183] width 325 height 16
click at [496, 186] on span "[PERSON_NAME] here just filling in for [PERSON_NAME]. I took a look at the [DAT…" at bounding box center [431, 183] width 320 height 14
click at [477, 182] on span "[PERSON_NAME] here just filling in for [PERSON_NAME]. I took a look at the [DAT…" at bounding box center [431, 183] width 320 height 14
click at [493, 185] on span "[PERSON_NAME] here just filling in for [PERSON_NAME]. I took a look at the [DAT…" at bounding box center [431, 183] width 320 height 14
click at [521, 186] on span "[PERSON_NAME] here just filling in for [PERSON_NAME]. I took a look at the [DAT…" at bounding box center [431, 183] width 320 height 14
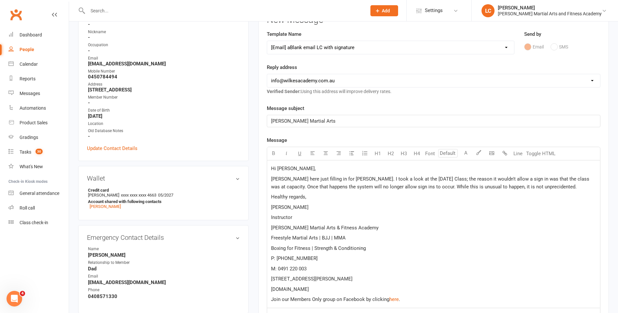
click at [543, 181] on span "[PERSON_NAME] here just filling in for [PERSON_NAME]. I took a look at the [DAT…" at bounding box center [431, 183] width 320 height 14
click at [530, 188] on p "[PERSON_NAME] here just filling in for [PERSON_NAME]. I took a look at the [DAT…" at bounding box center [433, 183] width 325 height 16
click at [500, 188] on span "[PERSON_NAME] here just filling in for [PERSON_NAME]. I took a look at the [DAT…" at bounding box center [431, 183] width 320 height 14
click at [529, 187] on p "[PERSON_NAME] here just filling in for [PERSON_NAME]. I took a look at the [DAT…" at bounding box center [433, 183] width 325 height 16
click at [531, 186] on p "[PERSON_NAME] here just filling in for [PERSON_NAME]. I took a look at the [DAT…" at bounding box center [433, 183] width 325 height 16
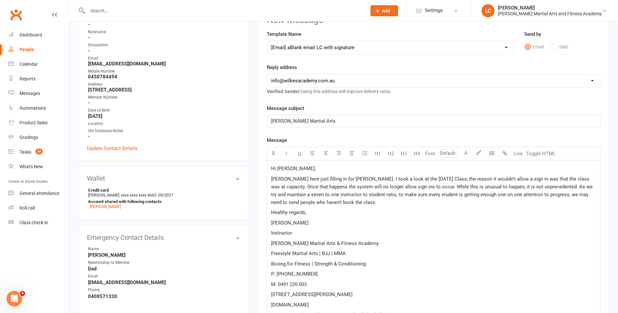
click at [297, 203] on span "[PERSON_NAME] here just filling in for [PERSON_NAME]. I took a look at the [DAT…" at bounding box center [432, 190] width 323 height 29
click at [326, 201] on p "[PERSON_NAME] here just filling in for [PERSON_NAME]. I took a look at the [DAT…" at bounding box center [433, 190] width 325 height 31
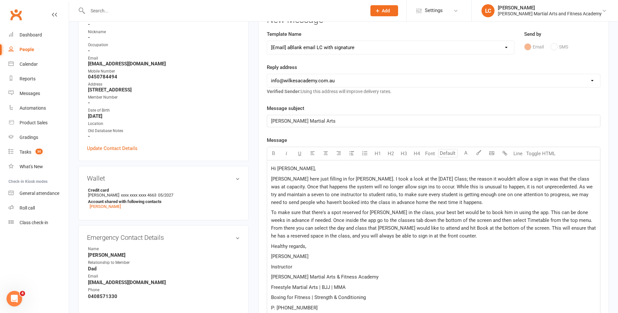
click at [438, 235] on p "To make sure that there's a spot reserved for [PERSON_NAME] in the class, your …" at bounding box center [433, 224] width 325 height 31
click at [429, 199] on p "[PERSON_NAME] here just filling in for [PERSON_NAME]. I took a look at the [DAT…" at bounding box center [433, 190] width 325 height 31
click at [440, 236] on p "To make sure that there's a spot reserved for [PERSON_NAME] in the class, your …" at bounding box center [433, 224] width 325 height 31
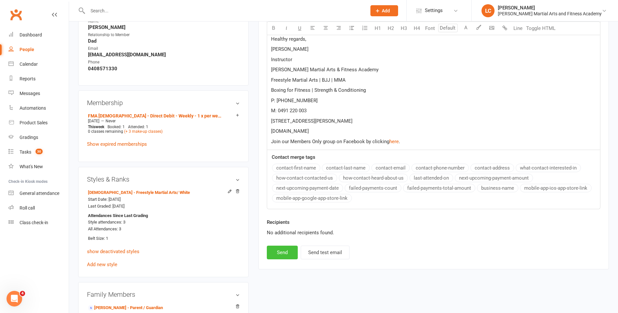
click at [282, 255] on button "Send" at bounding box center [282, 253] width 31 height 14
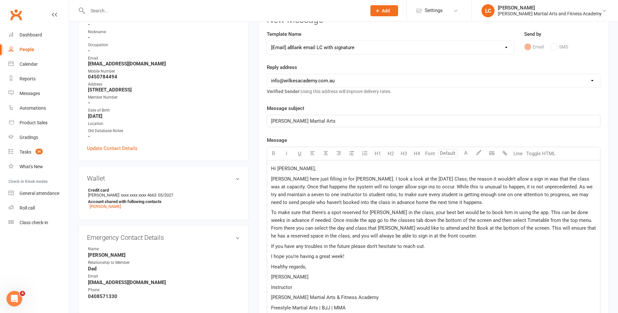
select select
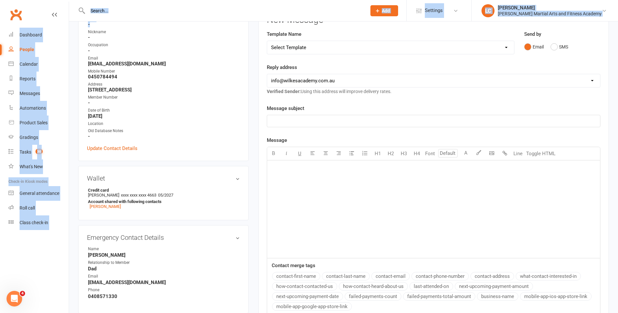
drag, startPoint x: 126, startPoint y: 20, endPoint x: 124, endPoint y: 11, distance: 8.6
click at [125, 11] on input "text" at bounding box center [224, 10] width 276 height 9
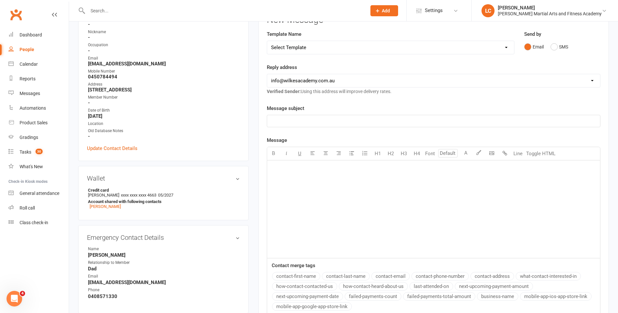
paste input "[PERSON_NAME] <[EMAIL_ADDRESS][DOMAIN_NAME]>"
drag, startPoint x: 122, startPoint y: 11, endPoint x: 0, endPoint y: 15, distance: 121.9
click at [162, 12] on input "[EMAIL_ADDRESS][DOMAIN_NAME]>" at bounding box center [224, 10] width 276 height 9
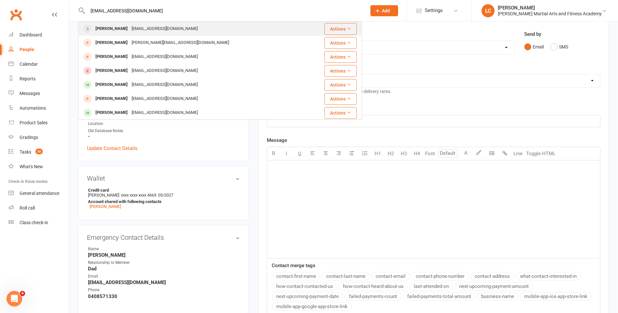
type input "[EMAIL_ADDRESS][DOMAIN_NAME]"
drag, startPoint x: 153, startPoint y: 24, endPoint x: 153, endPoint y: 30, distance: 6.5
click at [153, 23] on div "[PERSON_NAME] [EMAIL_ADDRESS][DOMAIN_NAME]" at bounding box center [192, 28] width 227 height 13
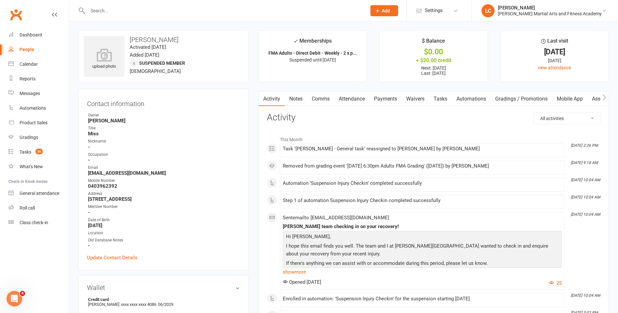
click at [293, 96] on link "Notes" at bounding box center [296, 99] width 22 height 15
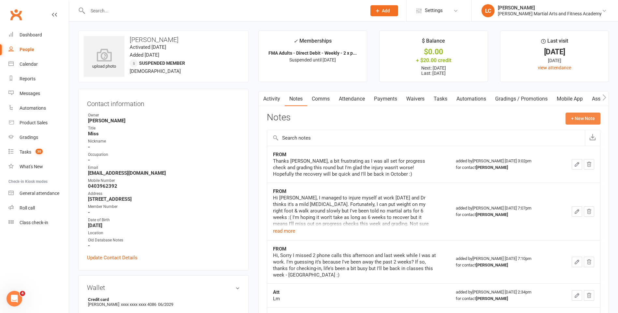
click at [577, 121] on button "+ New Note" at bounding box center [582, 119] width 35 height 12
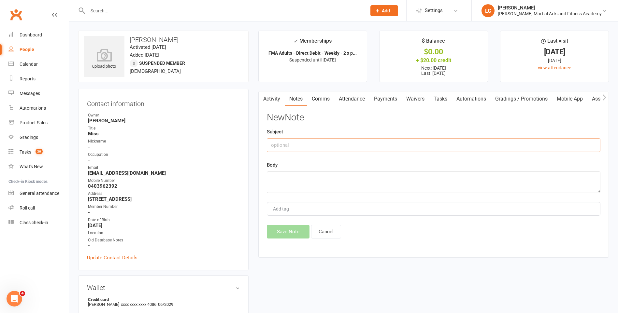
click at [334, 145] on input "text" at bounding box center [434, 145] width 334 height 14
type input "FROM"
click at [315, 176] on textarea at bounding box center [434, 182] width 334 height 21
paste textarea "Hi [PERSON_NAME] (and team), Thanks for checking in. It's been 2 weeks and I'm …"
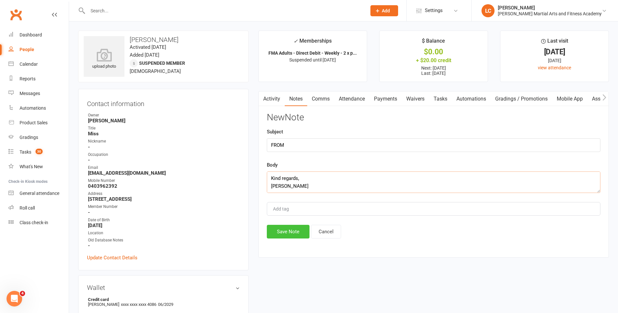
type textarea "Hi [PERSON_NAME] (and team), Thanks for checking in. It's been 2 weeks and I'm …"
click at [283, 230] on button "Save Note" at bounding box center [288, 232] width 43 height 14
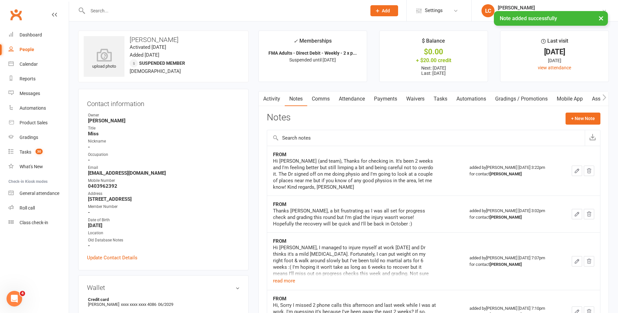
click at [456, 89] on main "✓ Memberships FMA Adults - Direct Debit - Weekly - 2 x p... Suspended until [DA…" at bounding box center [433, 293] width 360 height 525
drag, startPoint x: 452, startPoint y: 92, endPoint x: 445, endPoint y: 108, distance: 17.5
click at [450, 95] on link "Tasks" at bounding box center [440, 99] width 23 height 15
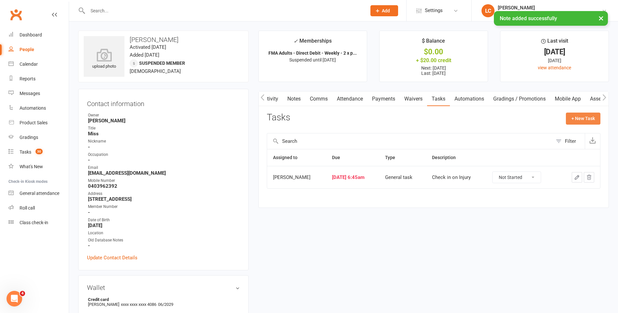
click at [573, 120] on button "+ New Task" at bounding box center [583, 119] width 35 height 12
select select "47778"
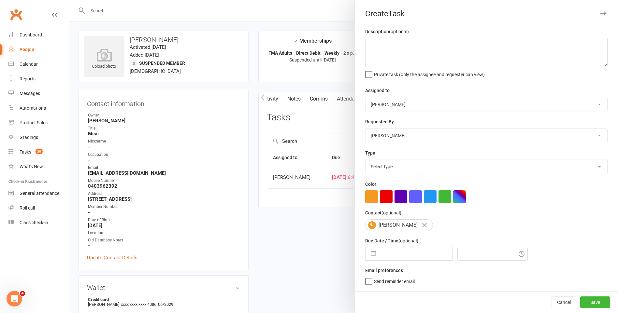
click at [409, 102] on select "[PERSON_NAME] [PERSON_NAME] [PERSON_NAME] [PERSON_NAME] [PERSON_NAME] [PERSON_N…" at bounding box center [486, 104] width 242 height 14
select select "47660"
click at [365, 98] on select "[PERSON_NAME] [PERSON_NAME] [PERSON_NAME] [PERSON_NAME] [PERSON_NAME] [PERSON_N…" at bounding box center [486, 104] width 242 height 14
click at [386, 45] on textarea at bounding box center [486, 52] width 242 height 29
type textarea "FU EMAIL - See Notes."
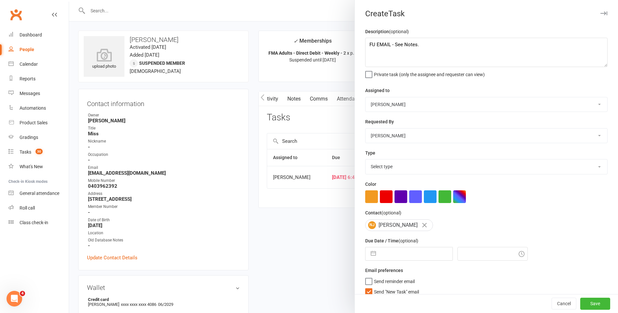
drag, startPoint x: 395, startPoint y: 167, endPoint x: 392, endPoint y: 177, distance: 9.8
click at [395, 166] on select "Select type E-mail General task Meeting Phone call Sett in calls Add new task t…" at bounding box center [486, 167] width 242 height 14
select select "25276"
click at [365, 161] on select "Select type E-mail General task Meeting Phone call Sett in calls Add new task t…" at bounding box center [486, 167] width 242 height 14
click at [365, 292] on label "Send "New Task" email" at bounding box center [392, 290] width 54 height 7
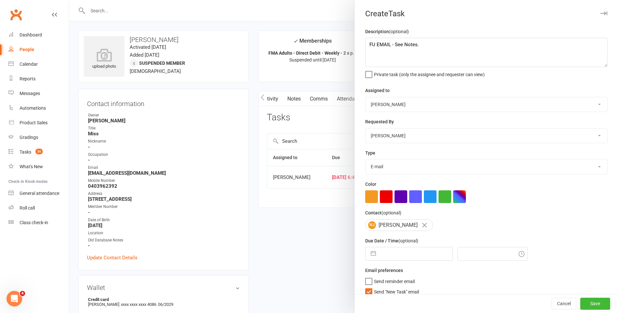
click at [365, 287] on input "Send "New Task" email" at bounding box center [392, 287] width 54 height 0
click at [389, 261] on input "text" at bounding box center [415, 254] width 73 height 13
select select "7"
select select "2025"
select select "8"
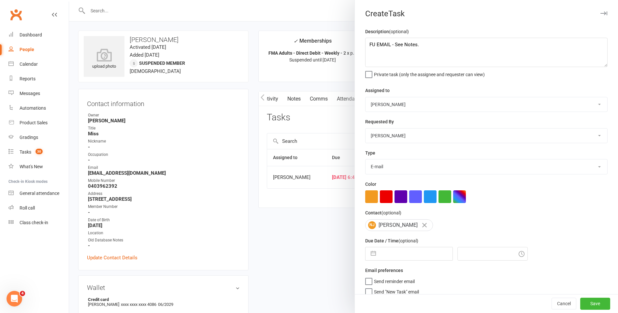
select select "2025"
select select "9"
select select "2025"
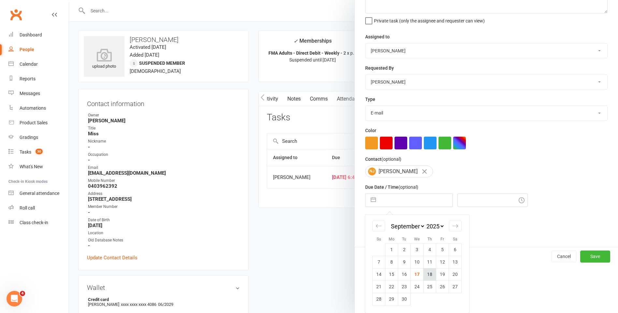
click at [425, 272] on td "18" at bounding box center [429, 274] width 13 height 12
type input "[DATE]"
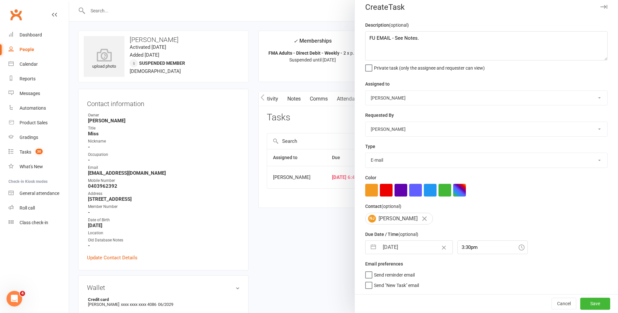
drag, startPoint x: 476, startPoint y: 237, endPoint x: 477, endPoint y: 244, distance: 6.8
click at [476, 237] on div "Due Date / Time (optional) [DATE] Navigate forward to interact with the calenda…" at bounding box center [486, 243] width 242 height 24
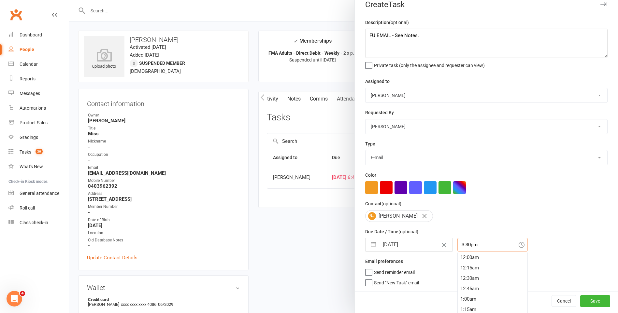
click at [477, 244] on input "3:30pm" at bounding box center [492, 245] width 70 height 14
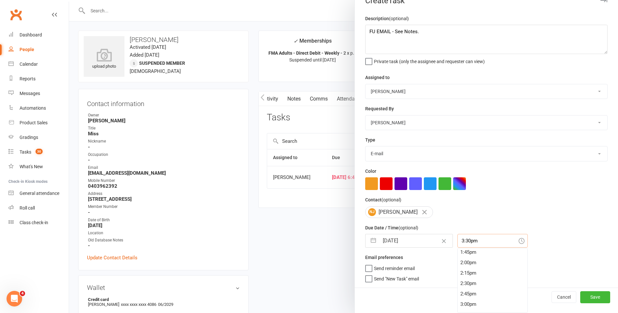
scroll to position [440, 0]
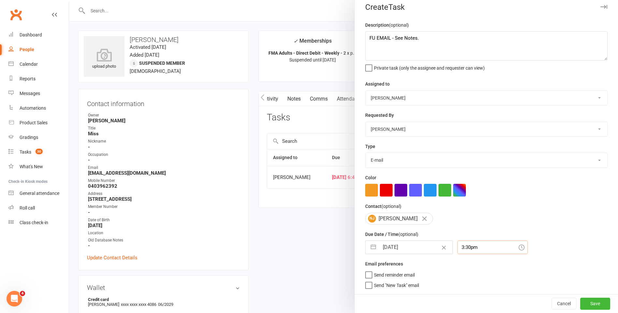
click at [471, 247] on input "3:30pm" at bounding box center [492, 248] width 70 height 14
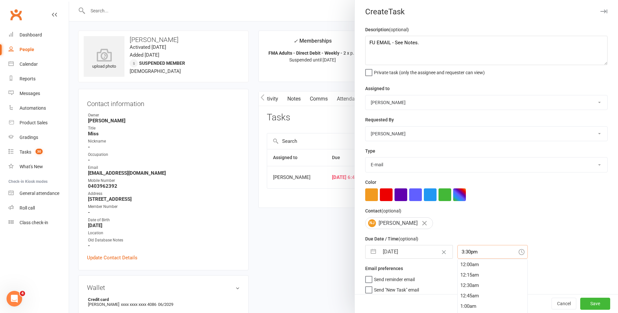
scroll to position [0, 0]
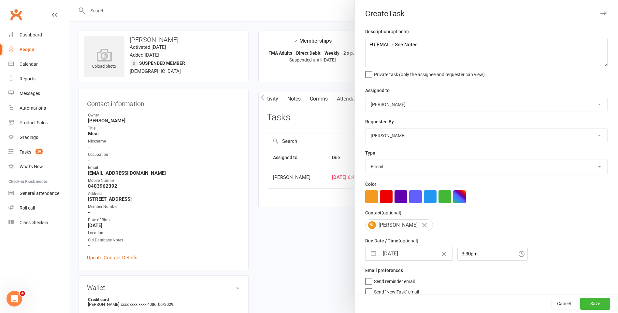
click at [478, 249] on div "Due Date / Time (optional) [DATE] Navigate forward to interact with the calenda…" at bounding box center [486, 249] width 242 height 24
click at [478, 255] on input "3:30pm" at bounding box center [492, 254] width 70 height 14
click at [480, 285] on div "9:30am" at bounding box center [493, 287] width 70 height 10
type input "9:30am"
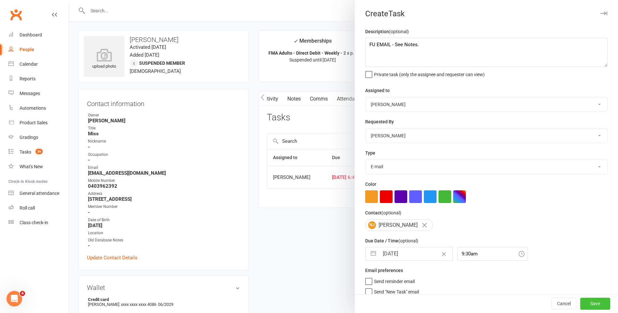
click at [592, 306] on button "Save" at bounding box center [595, 304] width 30 height 12
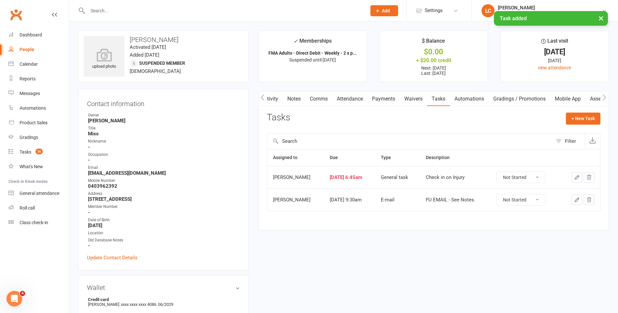
click at [523, 183] on div "Not Started In Progress Waiting Complete" at bounding box center [520, 178] width 49 height 12
click at [526, 176] on select "Not Started In Progress Waiting Complete" at bounding box center [521, 177] width 48 height 11
click at [501, 172] on select "Not Started In Progress Waiting Complete" at bounding box center [521, 177] width 48 height 11
select select "unstarted"
click at [130, 11] on div "× Task added" at bounding box center [304, 11] width 609 height 0
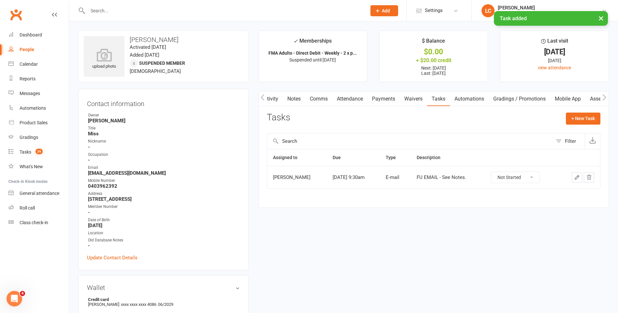
click at [130, 10] on input "text" at bounding box center [224, 10] width 276 height 9
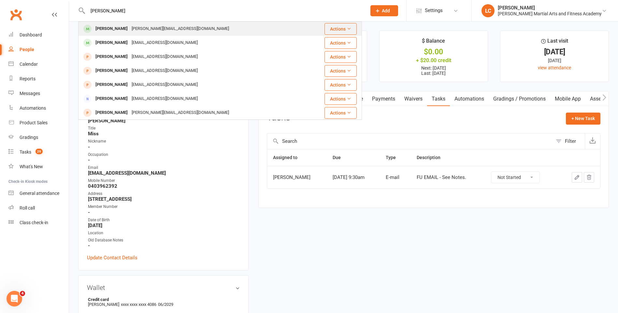
type input "[PERSON_NAME]"
click at [144, 27] on div "[PERSON_NAME][EMAIL_ADDRESS][DOMAIN_NAME]" at bounding box center [180, 28] width 101 height 9
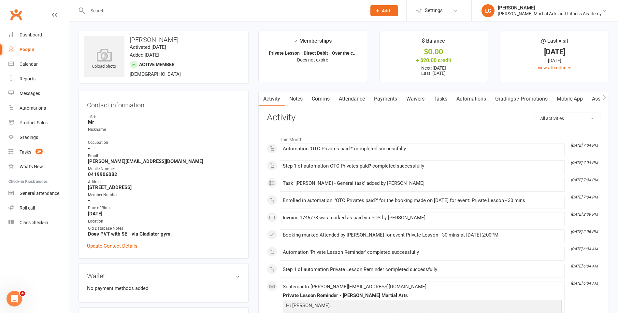
click at [447, 99] on link "Tasks" at bounding box center [440, 99] width 23 height 15
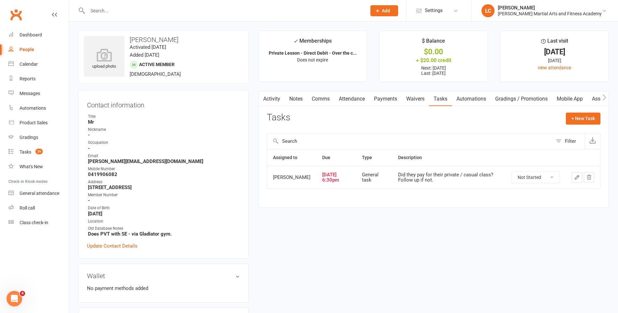
click at [535, 173] on select "Not Started In Progress Waiting Complete" at bounding box center [535, 177] width 48 height 11
click at [511, 172] on select "Not Started In Progress Waiting Complete" at bounding box center [535, 177] width 48 height 11
select select "unstarted"
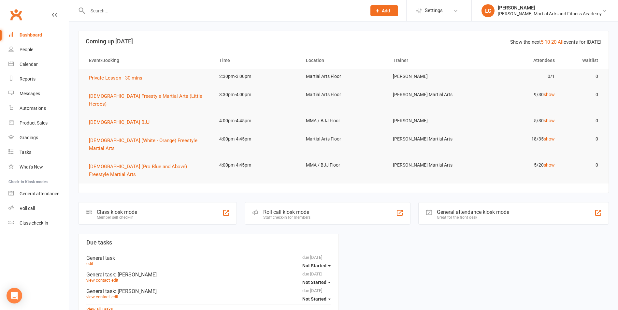
click at [120, 11] on input "text" at bounding box center [224, 10] width 276 height 9
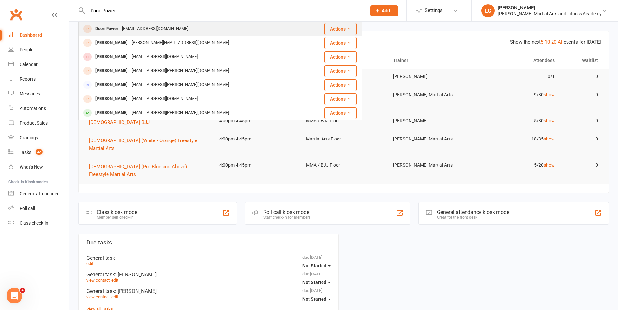
type input "Doori Power"
click at [124, 26] on div "[EMAIL_ADDRESS][DOMAIN_NAME]" at bounding box center [155, 28] width 70 height 9
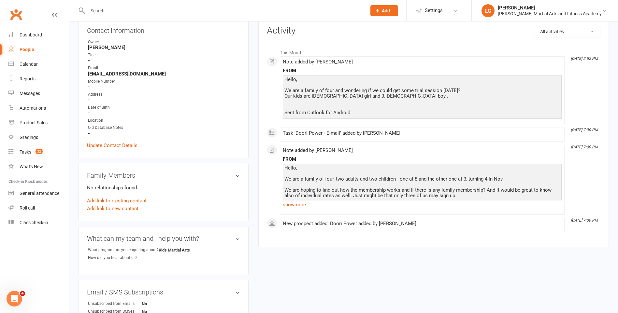
scroll to position [65, 0]
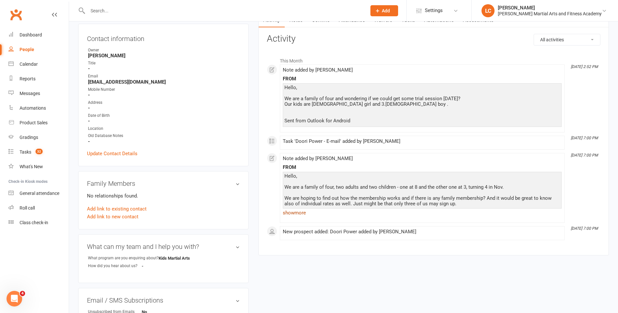
click at [298, 216] on link "show more" at bounding box center [422, 212] width 279 height 9
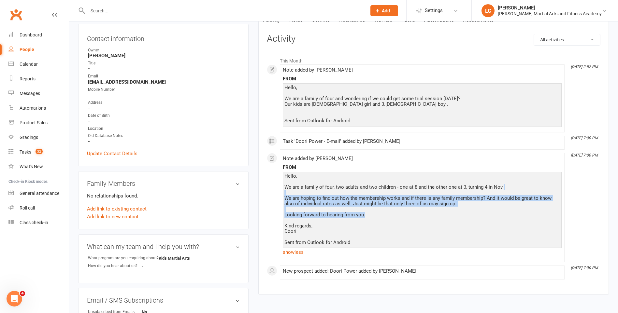
drag, startPoint x: 285, startPoint y: 197, endPoint x: 508, endPoint y: 217, distance: 223.7
click at [510, 216] on div "Hello, We are a family of four, two adults and two children - one at 8 and the …" at bounding box center [422, 210] width 276 height 72
click at [394, 210] on div "Hello, We are a family of four, two adults and two children - one at 8 and the …" at bounding box center [422, 210] width 276 height 72
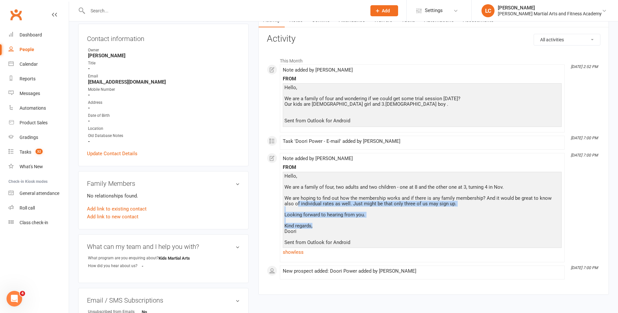
drag, startPoint x: 380, startPoint y: 227, endPoint x: 298, endPoint y: 205, distance: 85.6
click at [298, 205] on div "Hello, We are a family of four, two adults and two children - one at 8 and the …" at bounding box center [422, 210] width 276 height 72
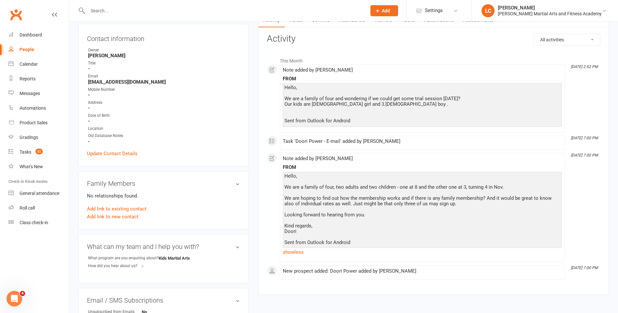
drag, startPoint x: 298, startPoint y: 205, endPoint x: 406, endPoint y: 231, distance: 111.0
click at [406, 231] on div "Hello, We are a family of four, two adults and two children - one at 8 and the …" at bounding box center [422, 210] width 276 height 72
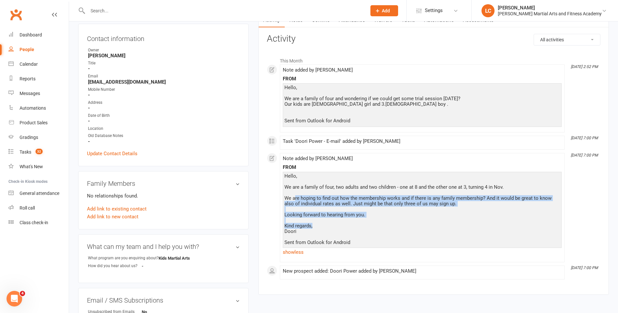
drag, startPoint x: 358, startPoint y: 226, endPoint x: 288, endPoint y: 195, distance: 76.3
click at [288, 196] on div "Hello, We are a family of four, two adults and two children - one at 8 and the …" at bounding box center [422, 210] width 276 height 72
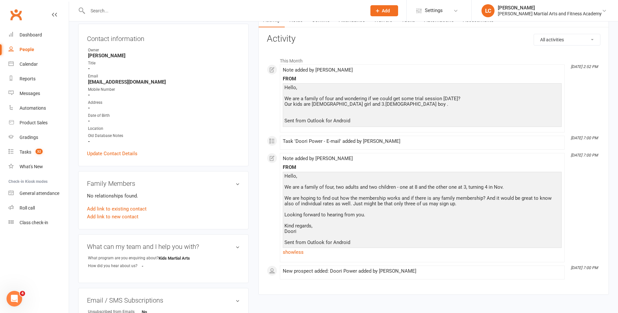
click at [392, 232] on div "Hello, We are a family of four, two adults and two children - one at 8 and the …" at bounding box center [422, 210] width 276 height 72
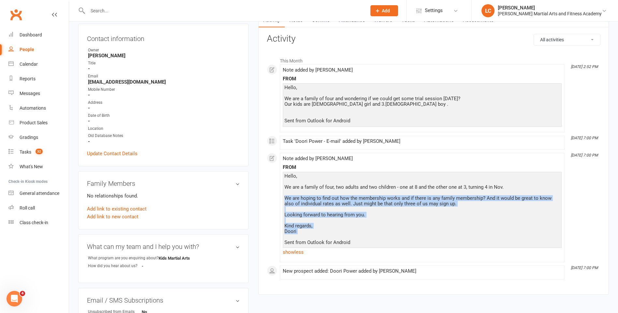
drag, startPoint x: 280, startPoint y: 197, endPoint x: 386, endPoint y: 238, distance: 113.5
click at [386, 238] on li "Sep 15, 7:00 PM Note added by Leonard Cranny FROM Hello, We are a family of fou…" at bounding box center [422, 207] width 285 height 109
click at [409, 213] on div "Hello, We are a family of four, two adults and two children - one at 8 and the …" at bounding box center [422, 210] width 276 height 72
drag, startPoint x: 340, startPoint y: 225, endPoint x: 282, endPoint y: 192, distance: 66.4
click at [283, 192] on div "Hello, We are a family of four, two adults and two children - one at 8 and the …" at bounding box center [422, 214] width 279 height 85
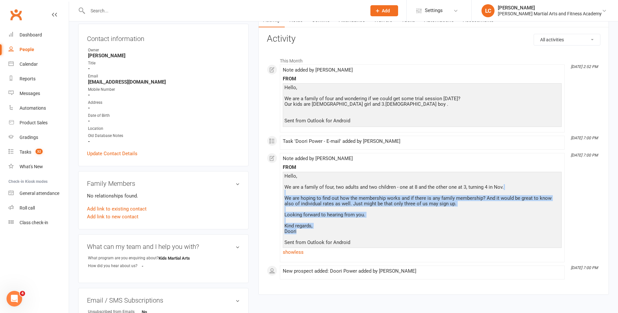
drag, startPoint x: 282, startPoint y: 192, endPoint x: 425, endPoint y: 233, distance: 148.7
click at [425, 233] on div "Hello, We are a family of four, two adults and two children - one at 8 and the …" at bounding box center [422, 210] width 276 height 72
drag, startPoint x: 287, startPoint y: 200, endPoint x: 494, endPoint y: 203, distance: 207.2
click at [494, 203] on div "Hello, We are a family of four, two adults and two children - one at 8 and the …" at bounding box center [422, 210] width 276 height 72
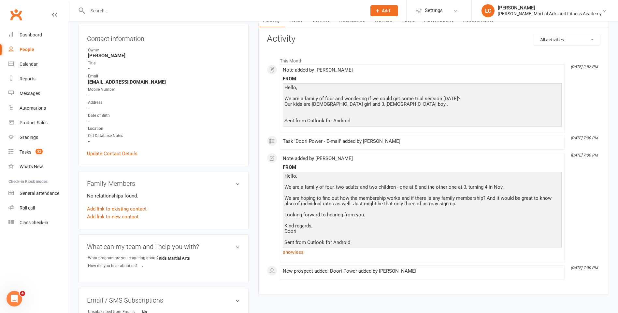
drag, startPoint x: 494, startPoint y: 203, endPoint x: 528, endPoint y: 212, distance: 35.4
click at [528, 212] on div "Hello, We are a family of four, two adults and two children - one at 8 and the …" at bounding box center [422, 210] width 276 height 72
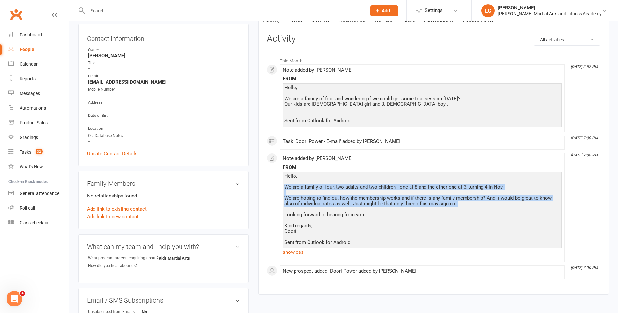
drag, startPoint x: 508, startPoint y: 210, endPoint x: 276, endPoint y: 190, distance: 232.8
click at [276, 190] on div "This Month [DATE] 2:52 PM Note added by [PERSON_NAME] FROM Hello, We are a fami…" at bounding box center [434, 167] width 334 height 226
drag, startPoint x: 276, startPoint y: 190, endPoint x: 328, endPoint y: 187, distance: 52.5
click at [328, 187] on div "Hello, We are a family of four, two adults and two children - one at 8 and the …" at bounding box center [422, 210] width 276 height 72
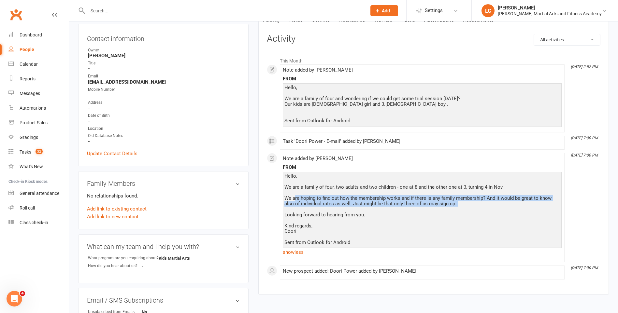
drag, startPoint x: 476, startPoint y: 206, endPoint x: 296, endPoint y: 200, distance: 179.9
click at [296, 200] on div "Hello, We are a family of four, two adults and two children - one at 8 and the …" at bounding box center [422, 210] width 276 height 72
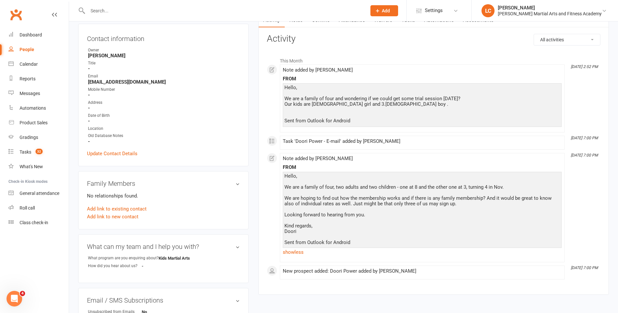
click at [415, 220] on div "Hello, We are a family of four, two adults and two children - one at 8 and the …" at bounding box center [422, 210] width 276 height 72
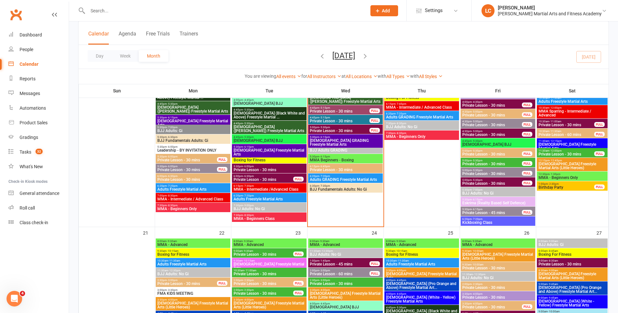
scroll to position [717, 0]
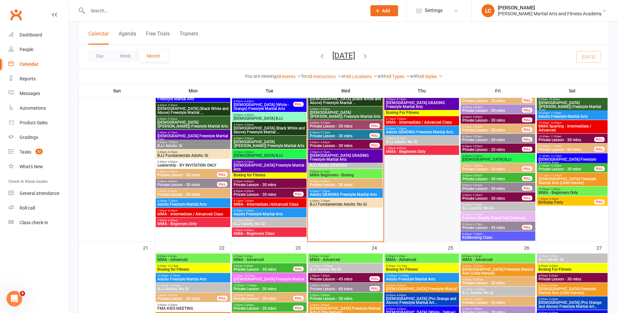
click at [417, 174] on div at bounding box center [422, 122] width 75 height 238
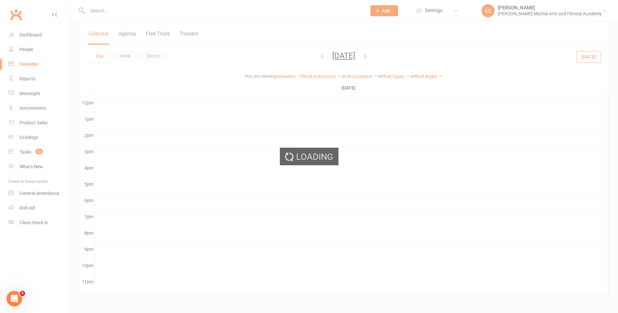
scroll to position [0, 0]
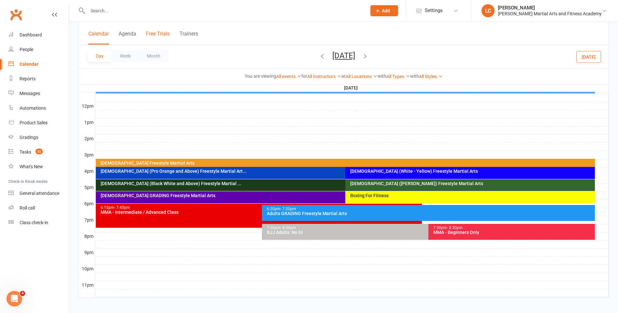
click at [158, 40] on button "Free Trials" at bounding box center [158, 38] width 24 height 14
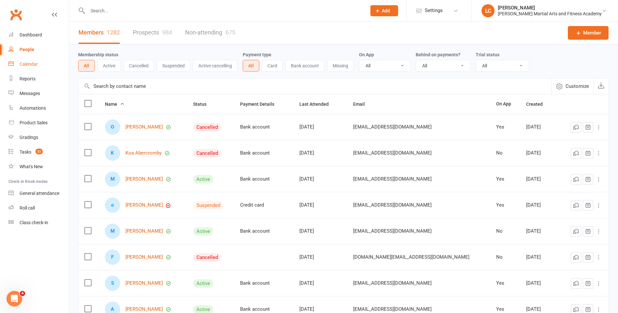
click at [23, 66] on div "Calendar" at bounding box center [29, 64] width 18 height 5
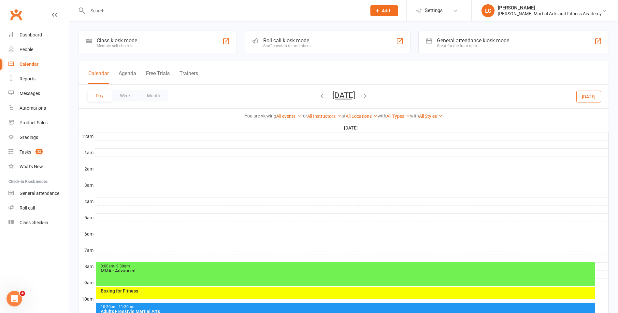
click at [95, 75] on button "Calendar" at bounding box center [98, 77] width 21 height 14
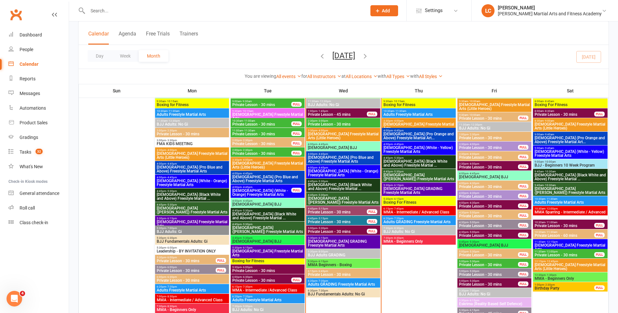
scroll to position [619, 0]
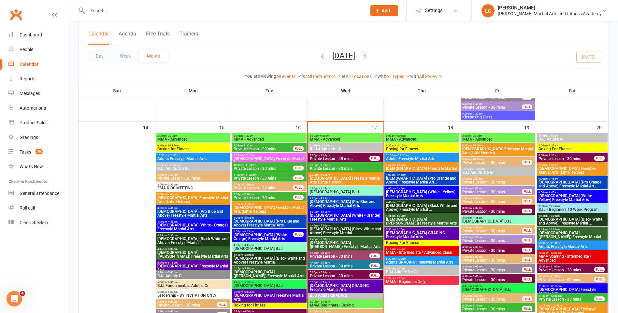
click at [264, 233] on span "[DEMOGRAPHIC_DATA] (White - Orange) Freestyle Martial Arts" at bounding box center [263, 237] width 60 height 8
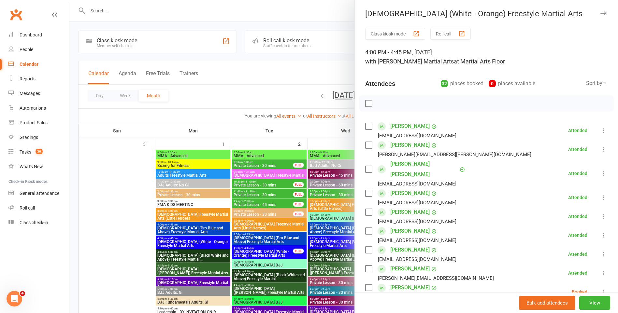
click at [267, 69] on div at bounding box center [343, 156] width 549 height 313
